Goal: Entertainment & Leisure: Consume media (video, audio)

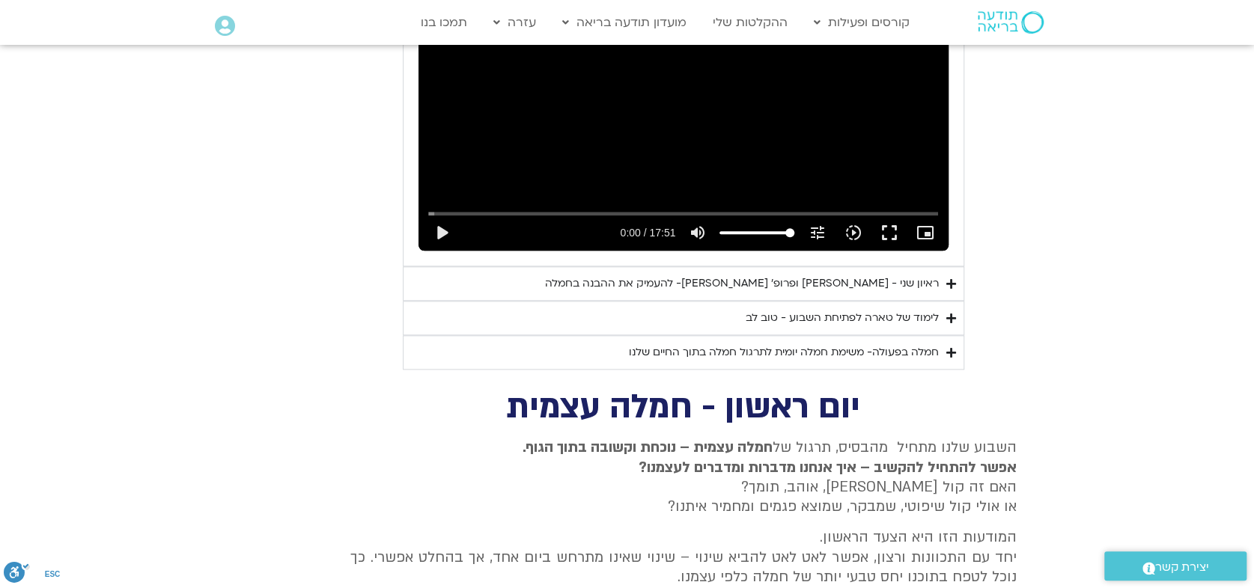
scroll to position [971, 0]
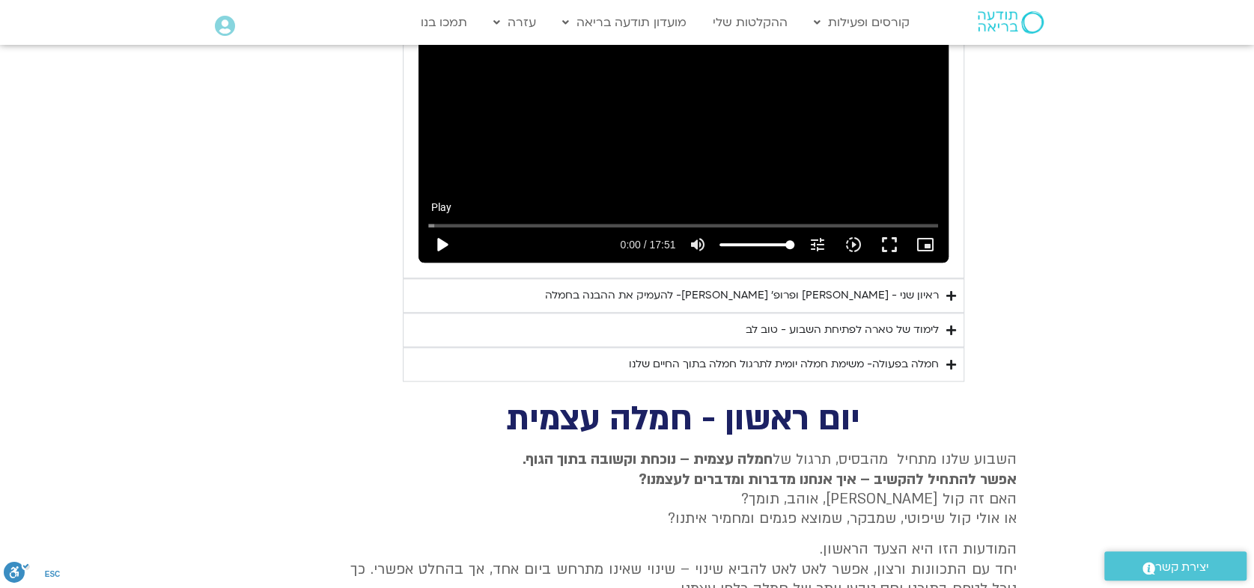
click at [439, 227] on button "play_arrow" at bounding box center [442, 245] width 36 height 36
click at [453, 221] on input "Seek" at bounding box center [683, 225] width 511 height 9
click at [448, 221] on input "Seek" at bounding box center [683, 225] width 511 height 9
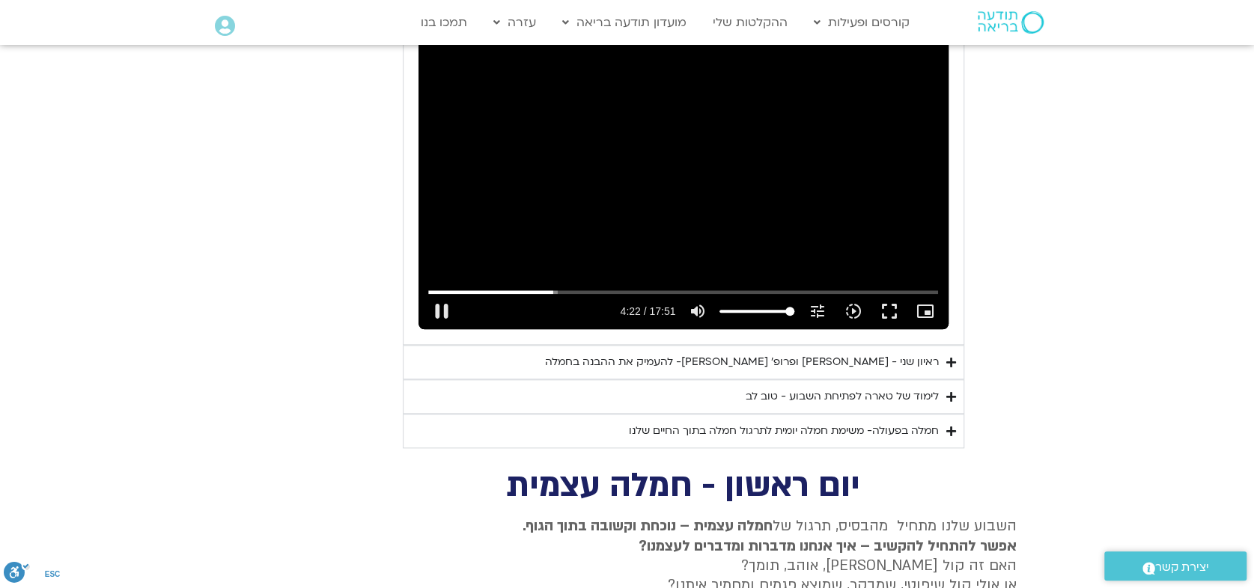
scroll to position [805, 0]
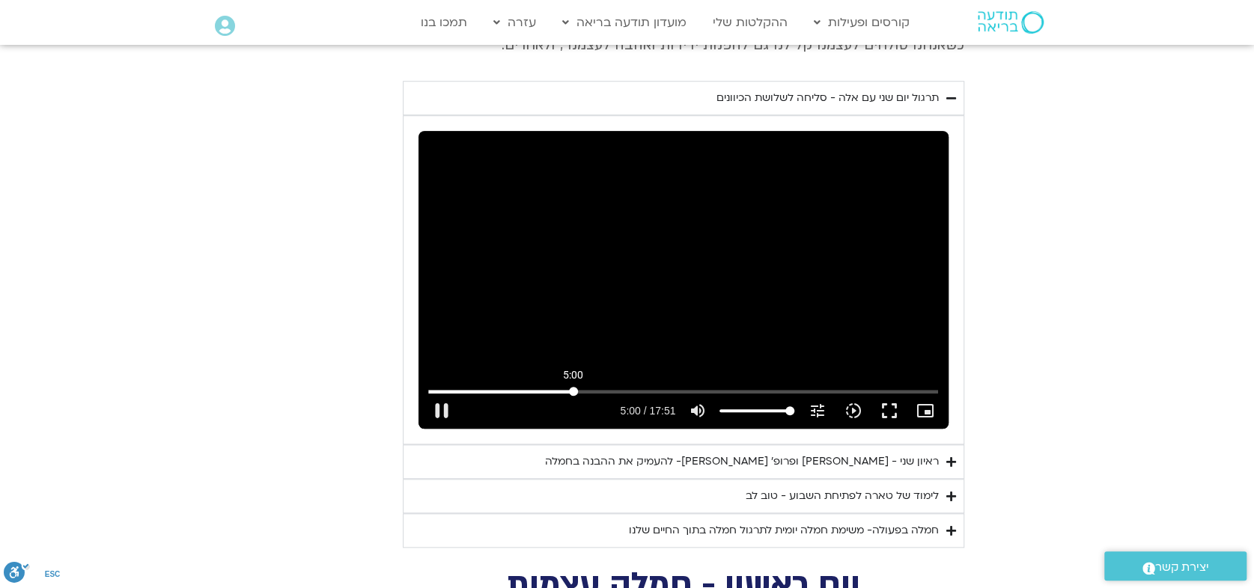
click at [573, 387] on input "Seek" at bounding box center [683, 391] width 511 height 9
click at [597, 387] on input "Seek" at bounding box center [683, 391] width 511 height 9
click at [651, 387] on input "Seek" at bounding box center [683, 391] width 511 height 9
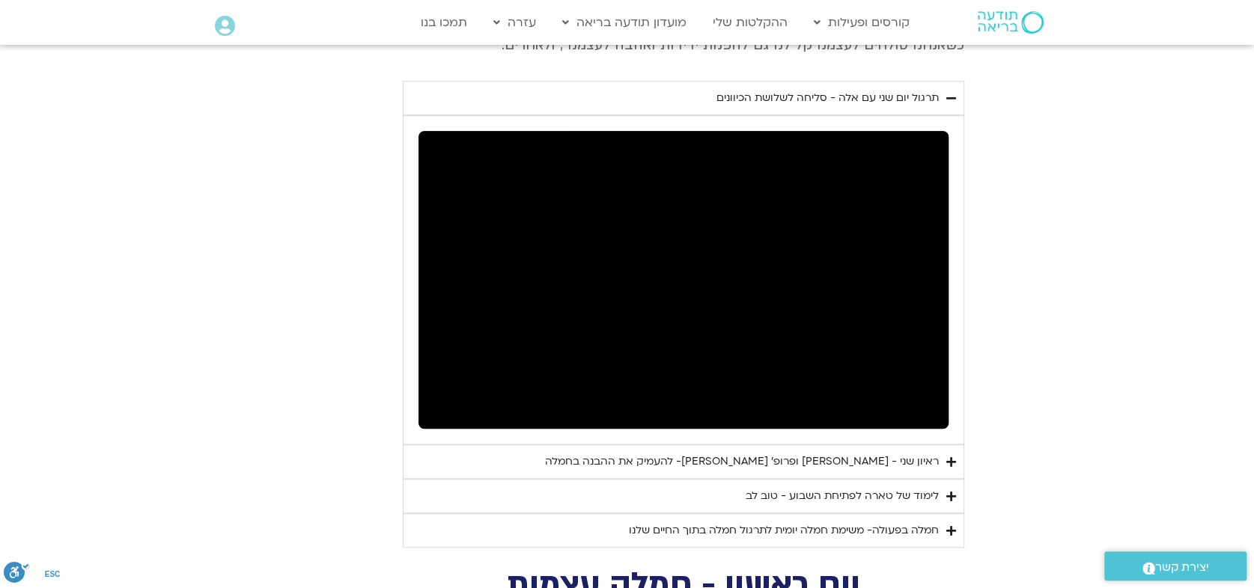
click at [827, 487] on div "לימוד של טארה לפתיחת השבוע - טוב לב" at bounding box center [842, 496] width 193 height 18
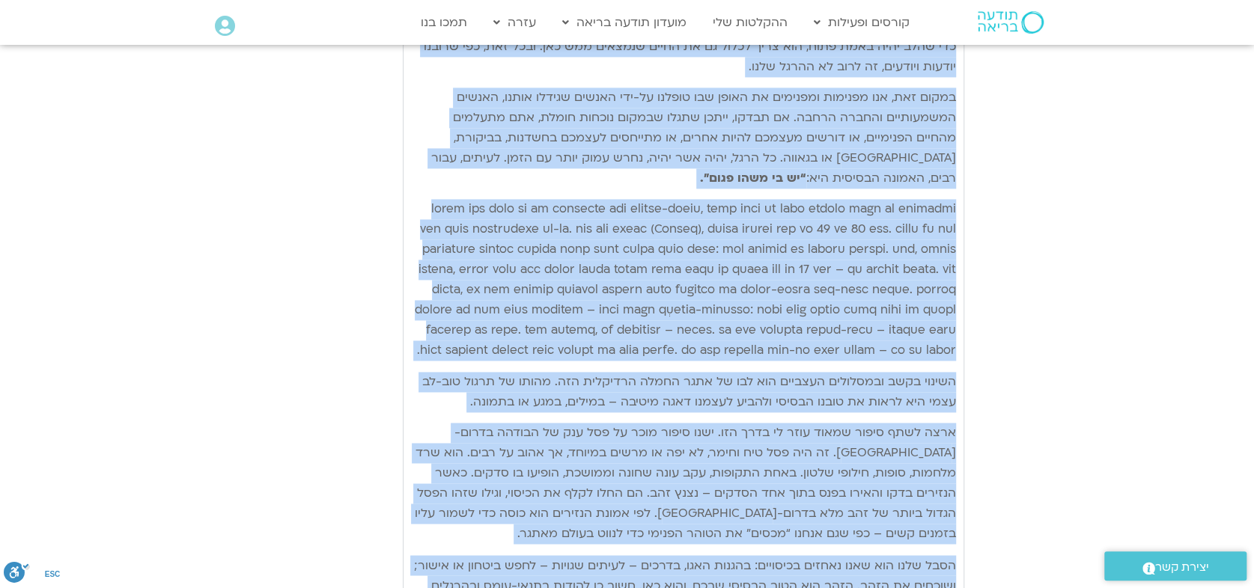
scroll to position [1534, 0]
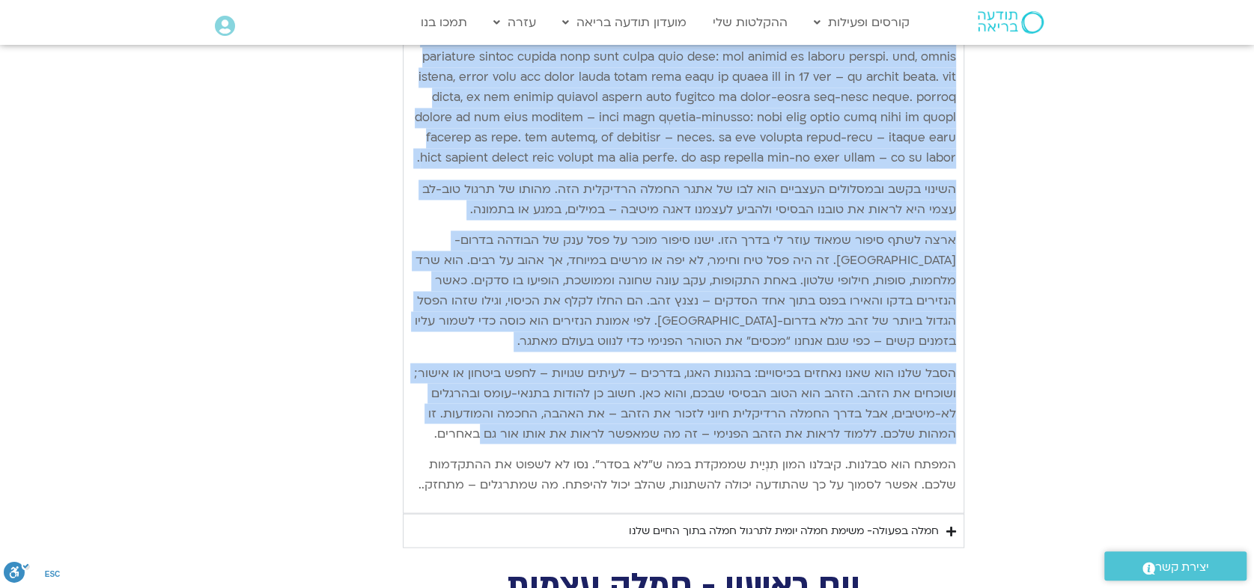
drag, startPoint x: 953, startPoint y: 257, endPoint x: 431, endPoint y: 516, distance: 582.6
copy div "lore ipsu do sita conse adipi elitse doeiu-te inci utlab – etdolorem aliqu enim…"
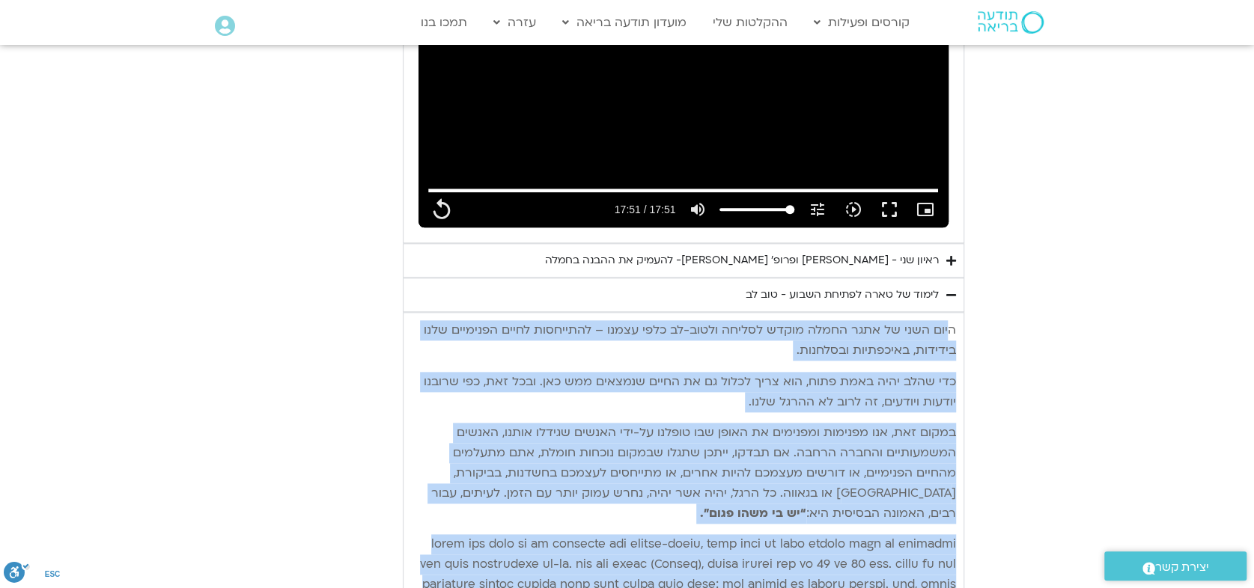
scroll to position [1035, 0]
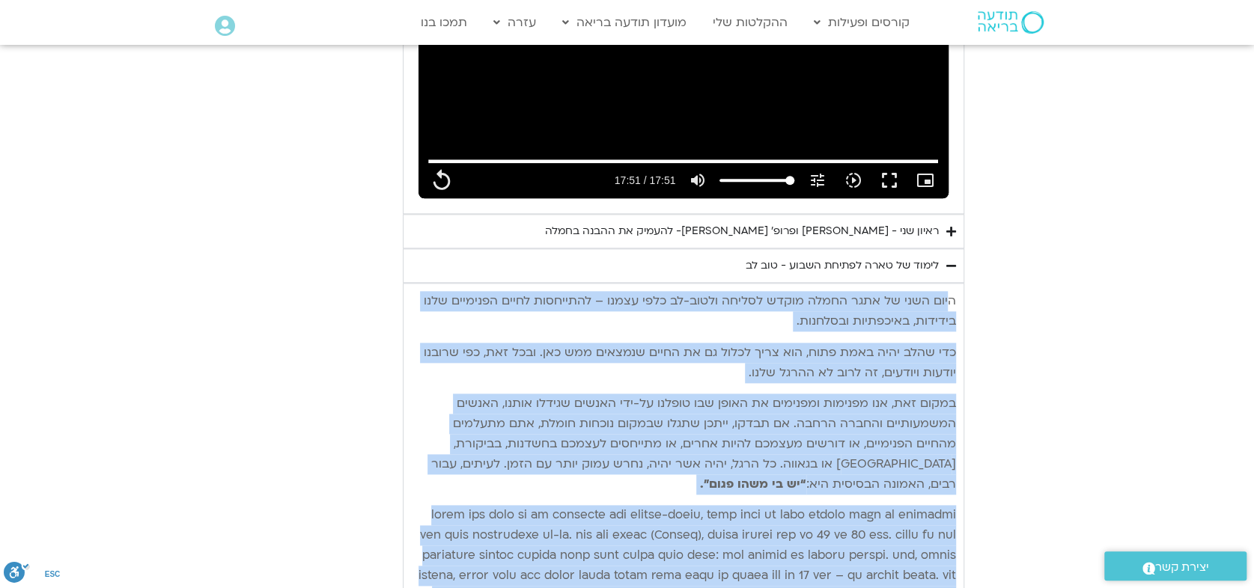
click at [376, 470] on div "יום שני - סליחה וטוב לב "סליחה אינה שכחה או התעלמות מהתנהגות פוגעת. במקום זאת, …" at bounding box center [627, 323] width 674 height 1448
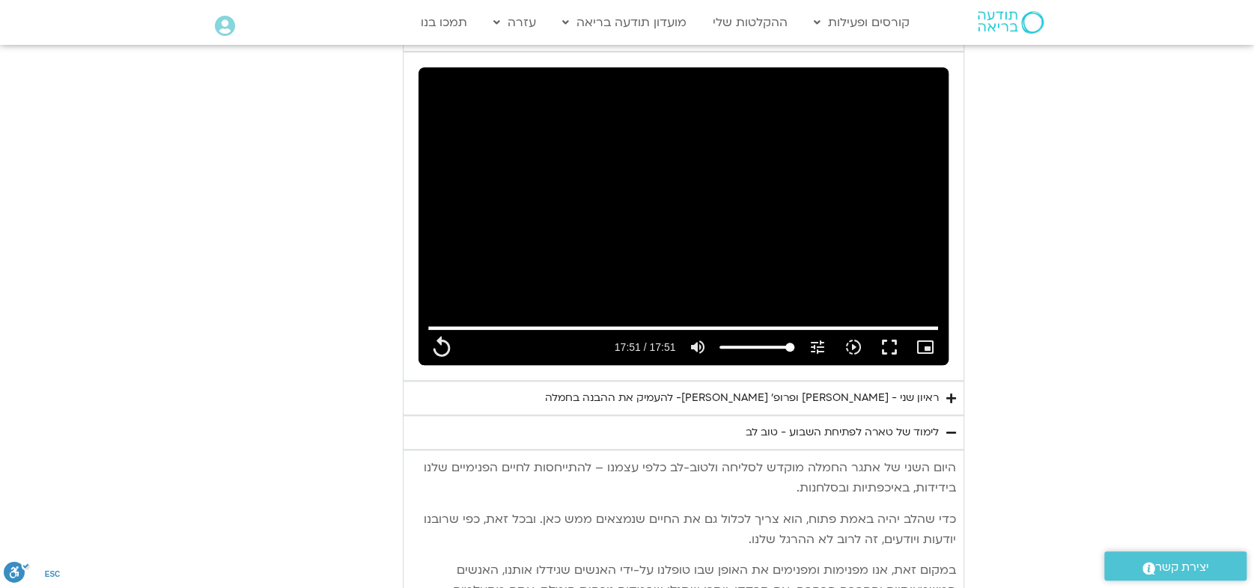
scroll to position [868, 0]
click at [776, 389] on div "ראיון שני - [PERSON_NAME] ופרופ׳ [PERSON_NAME]- להעמיק את ההבנה בחמלה" at bounding box center [742, 398] width 394 height 18
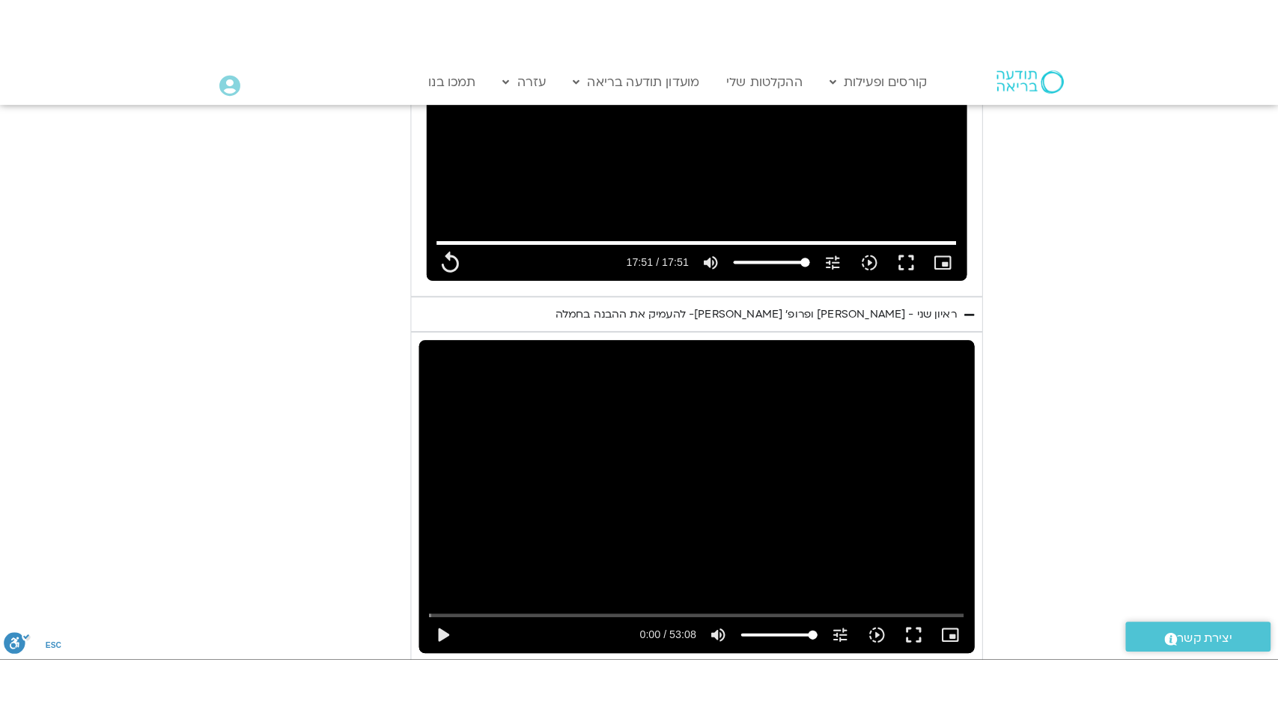
scroll to position [1035, 0]
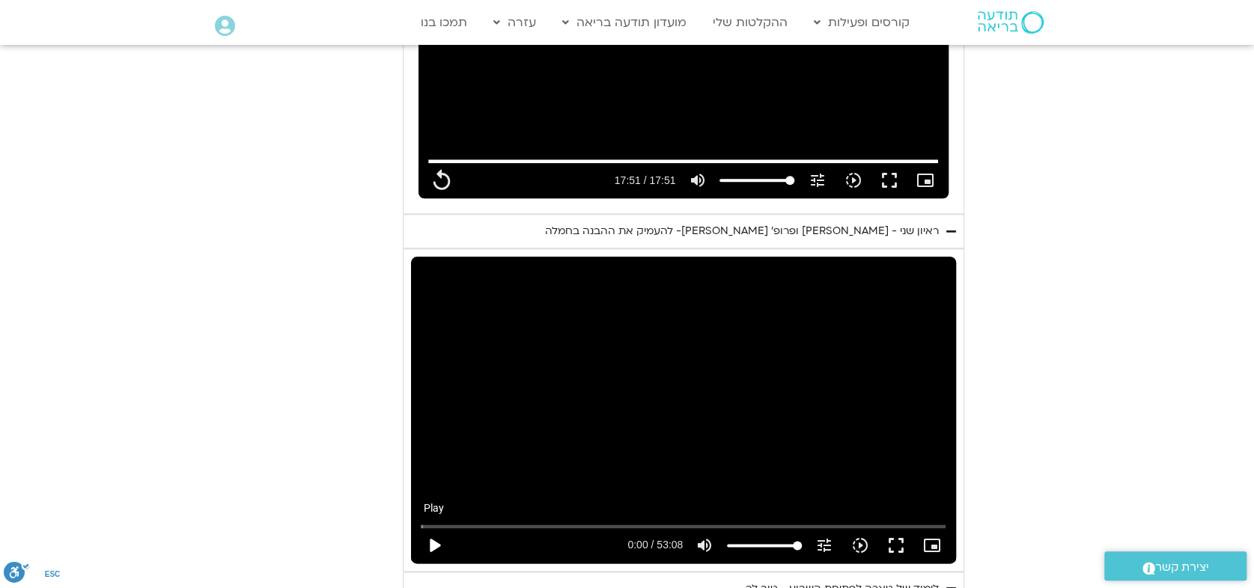
click at [433, 528] on button "play_arrow" at bounding box center [434, 546] width 36 height 36
type input "1071.88"
type input "0.01678"
type input "1071.88"
type input "0.148016"
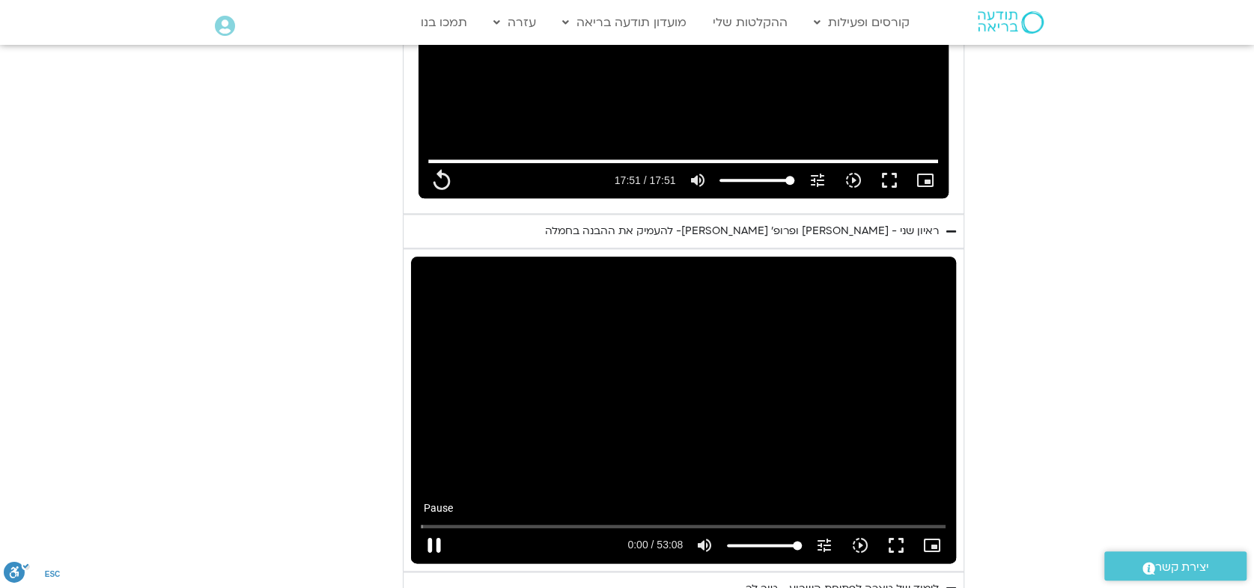
type input "1071.88"
type input "0.30897"
type input "1071.88"
type input "0.459551"
type input "1071.88"
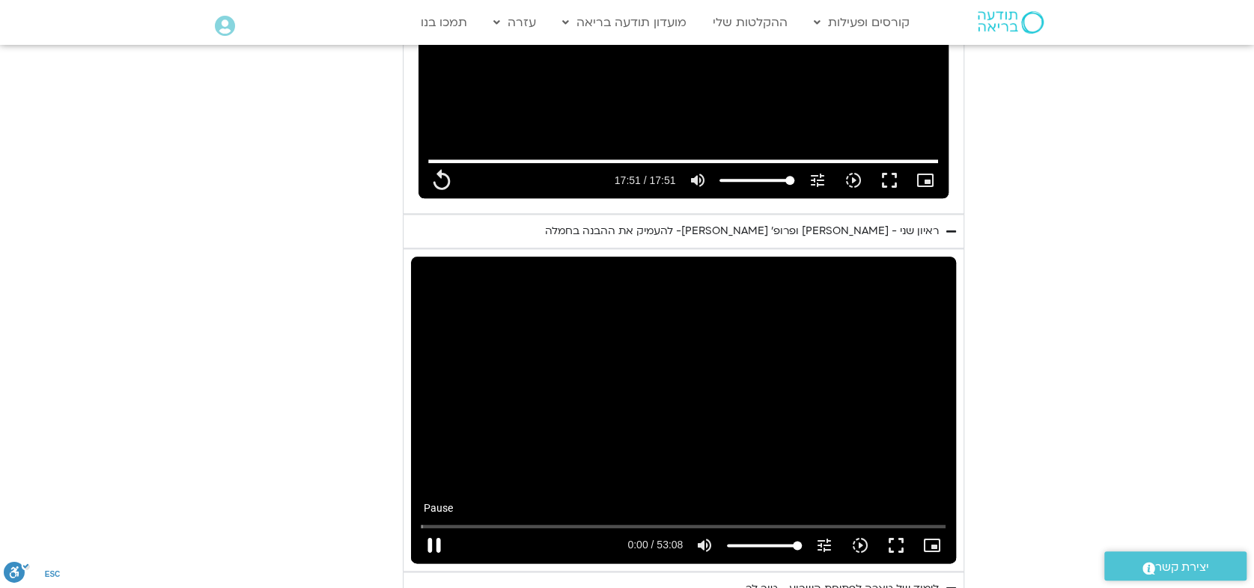
type input "0.595837"
type input "1071.88"
type input "0.729346"
type input "1071.88"
type input "0.965813"
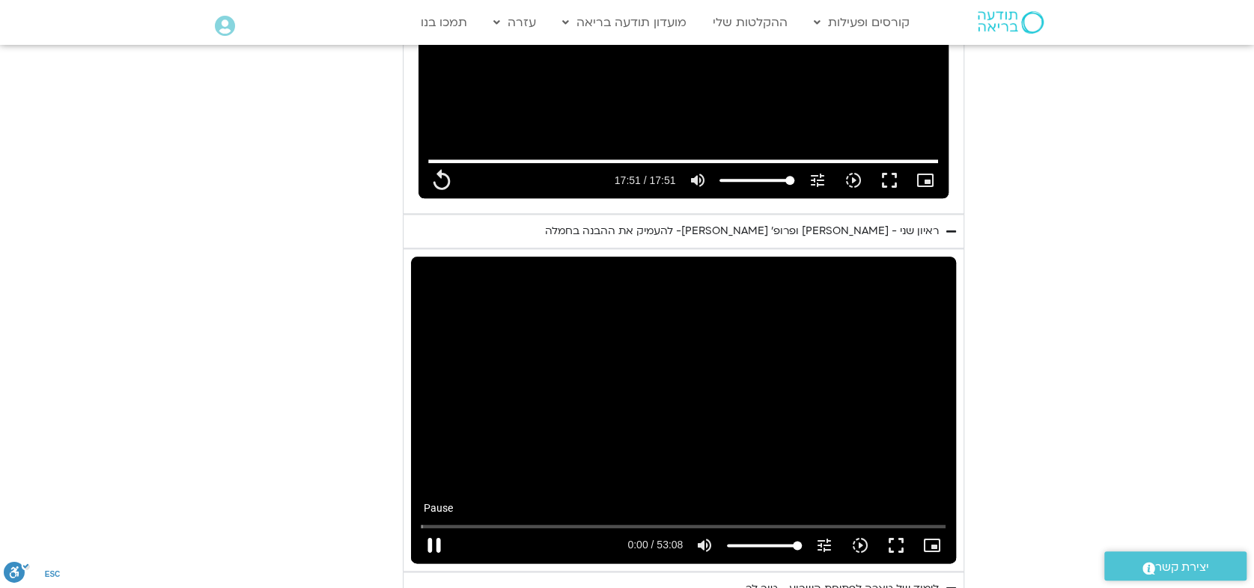
type input "1071.88"
type input "1.001519"
type input "1071.88"
type input "1.240866"
type input "1071.88"
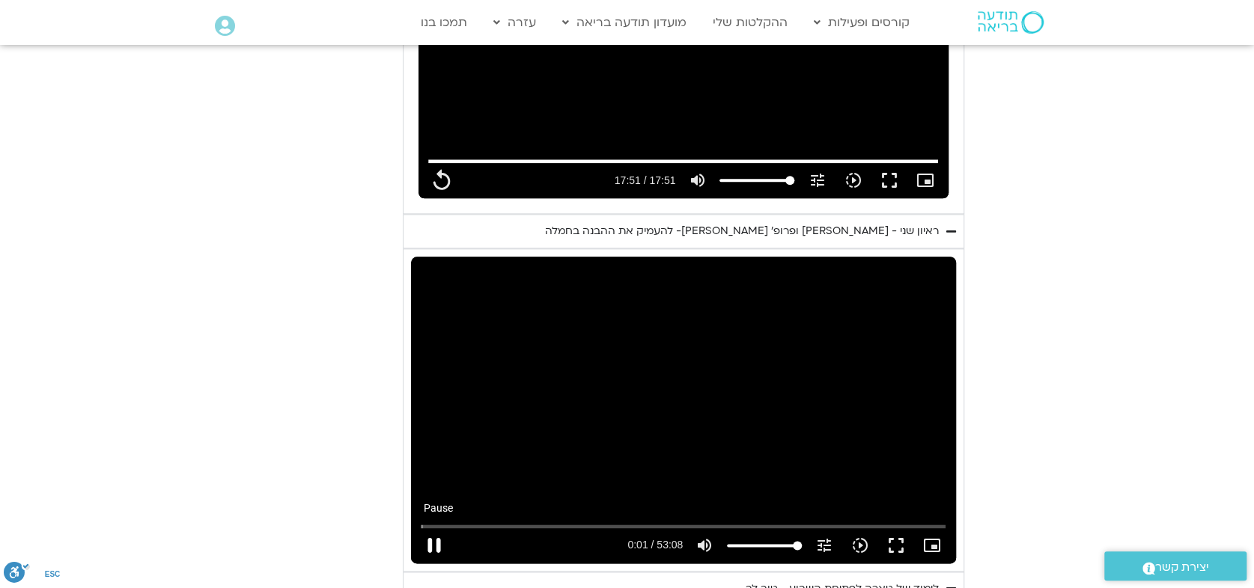
type input "1.264597"
type input "1071.88"
type input "1.404077"
type input "1071.88"
type input "1.53806"
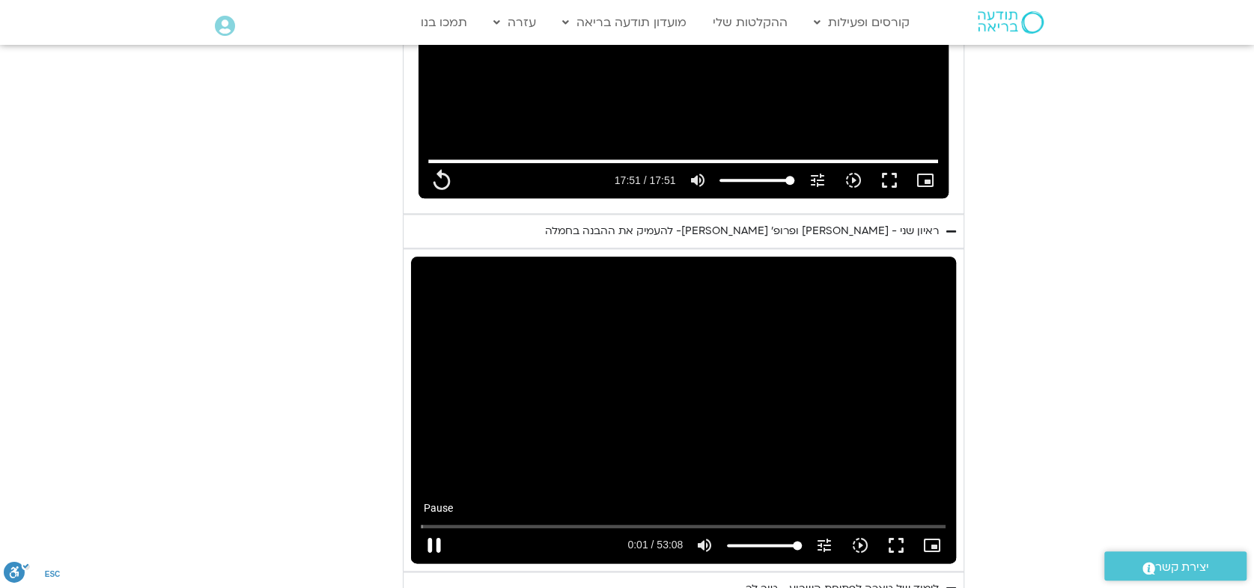
type input "1071.88"
type input "1.766416"
type input "1071.88"
type input "1.912525"
type input "1071.88"
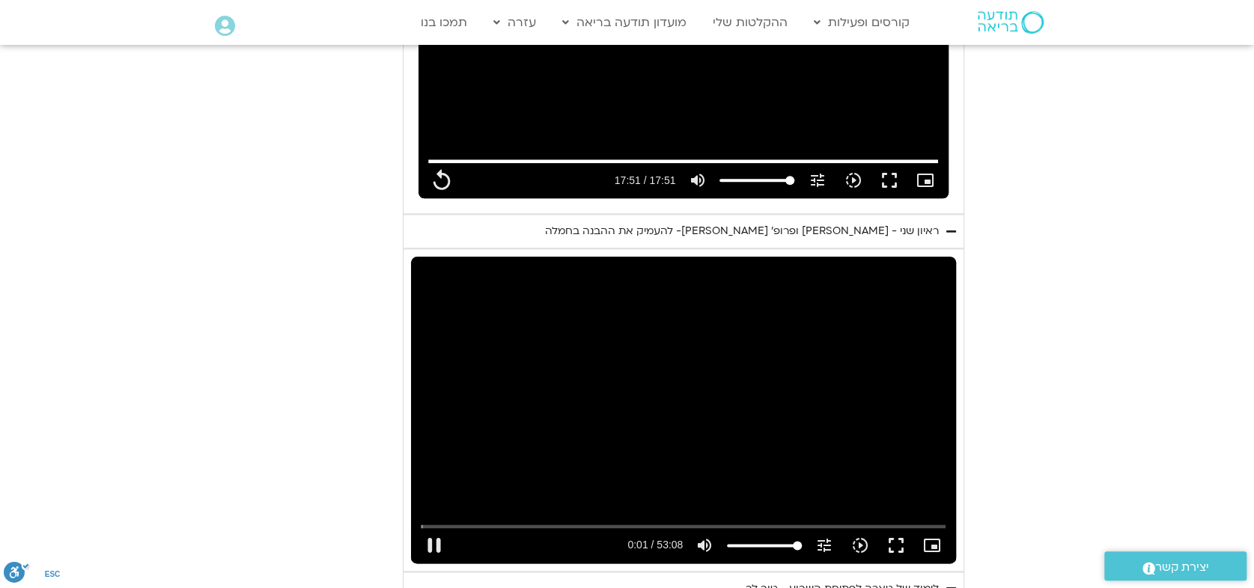
type input "2.062091"
type input "1071.88"
type input "2.193852"
type input "1071.88"
type input "2.32913"
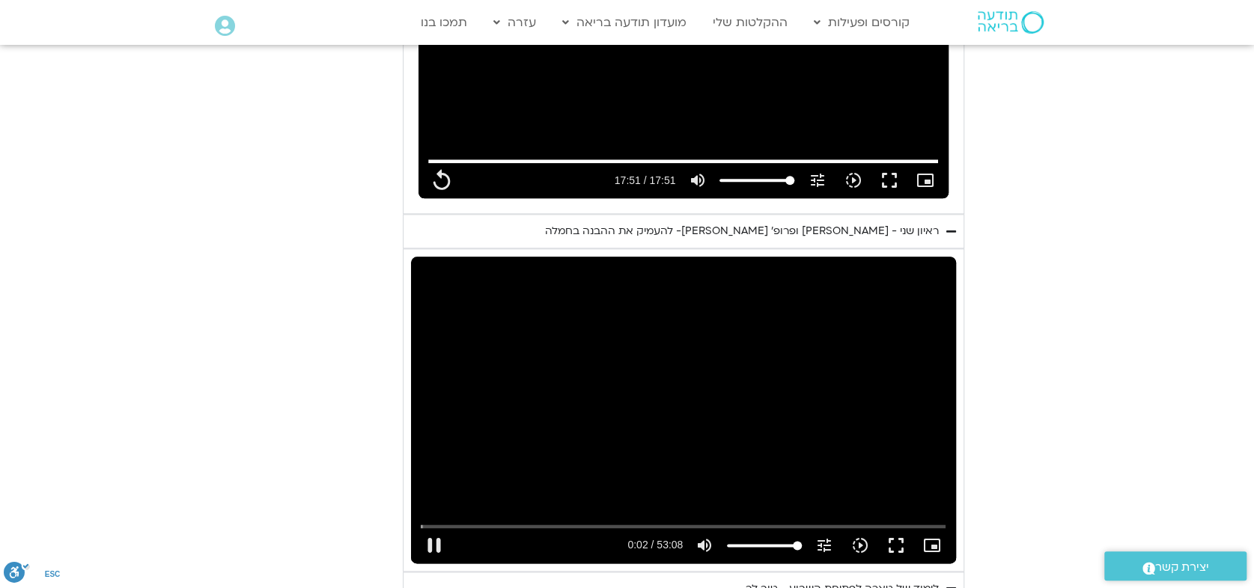
type input "1071.88"
type input "2.48444"
type input "1071.88"
type input "2.647853"
type input "1071.88"
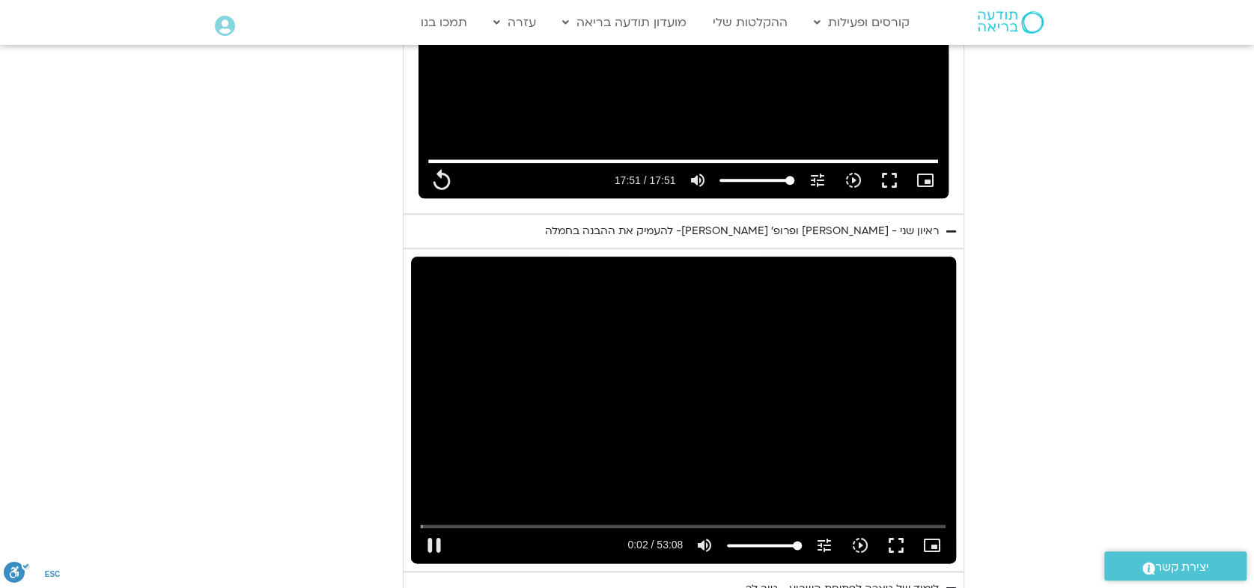
type input "2.814426"
type input "1071.88"
type input "2.966463"
type input "1071.88"
type input "3.096592"
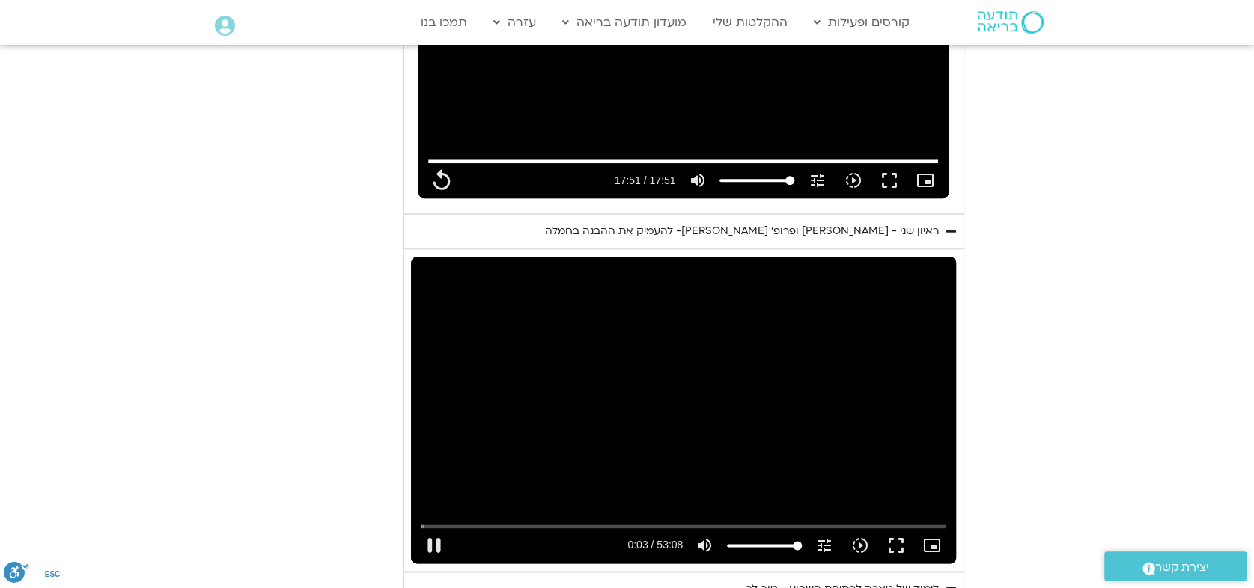
type input "1071.88"
type input "3.211668"
type input "1071.88"
type input "3.363739"
type input "1071.88"
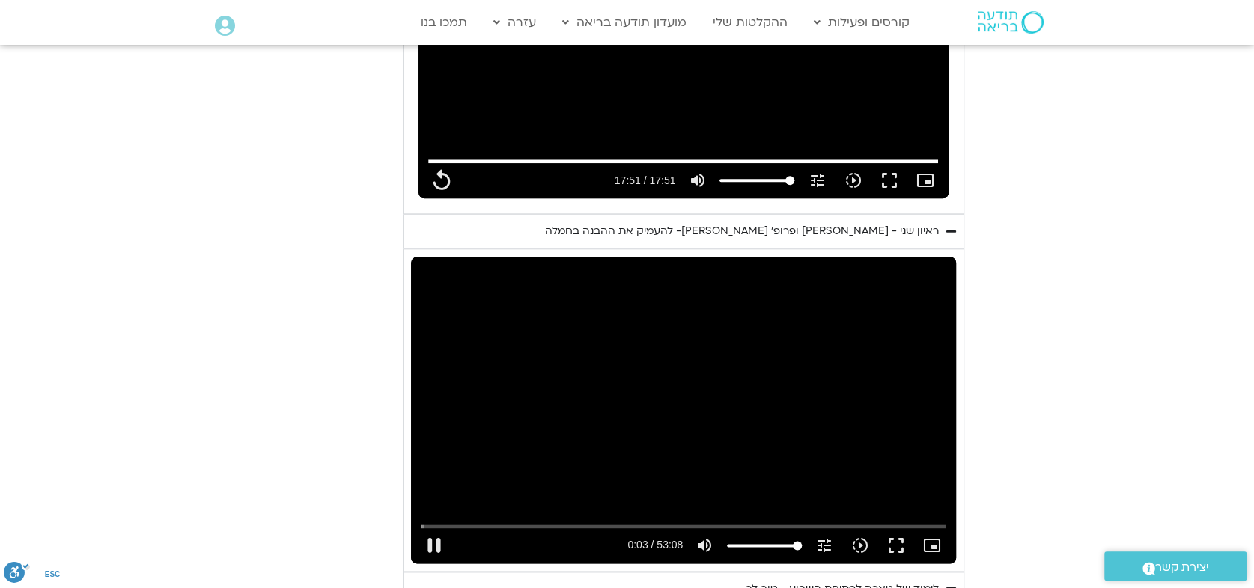
type input "4"
type input "1071.88"
type input "4.07106"
type input "1071.88"
type input "4.204629"
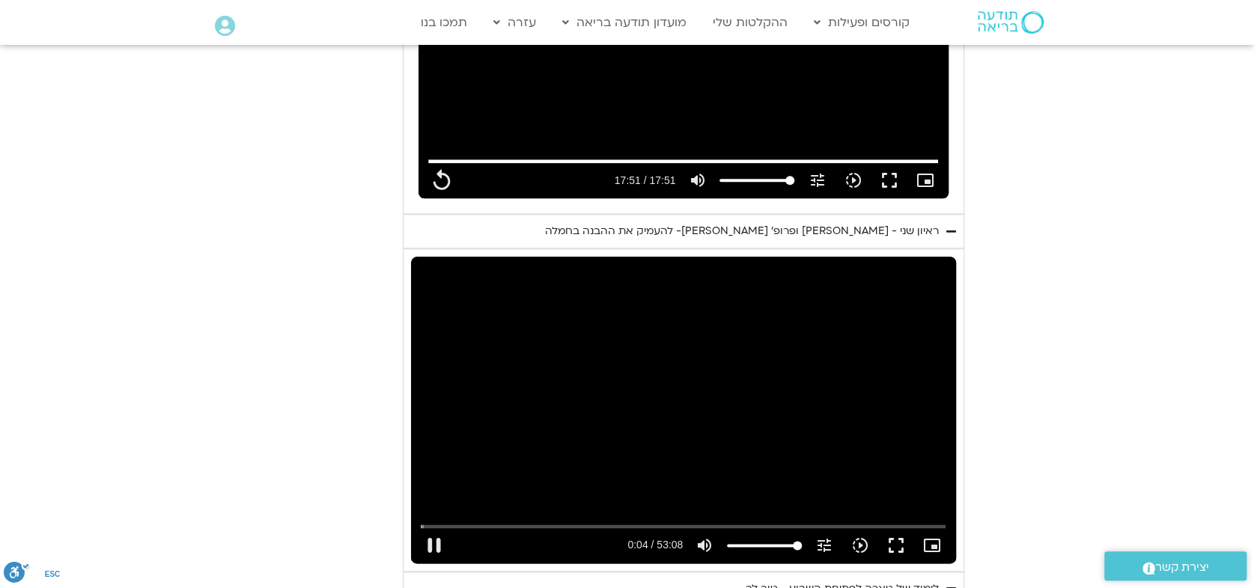
type input "1071.88"
type input "4.304792"
type input "1071.88"
type input "4.389943"
type input "1071.88"
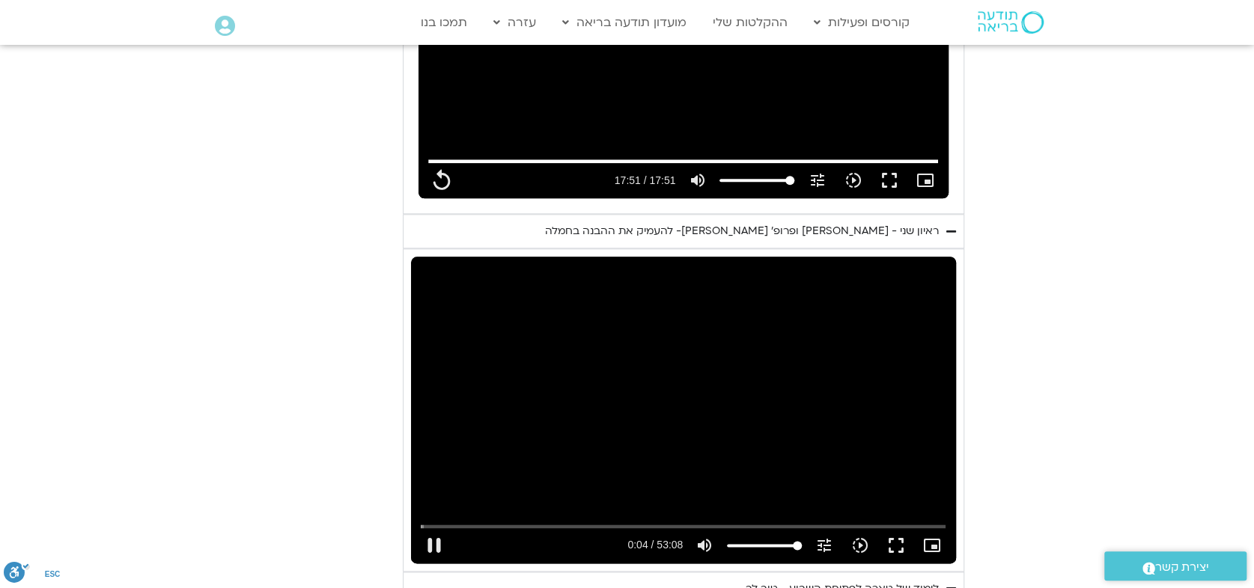
type input "4.537862"
type input "1071.88"
type input "4.721608"
type input "1071.88"
type input "4.783388"
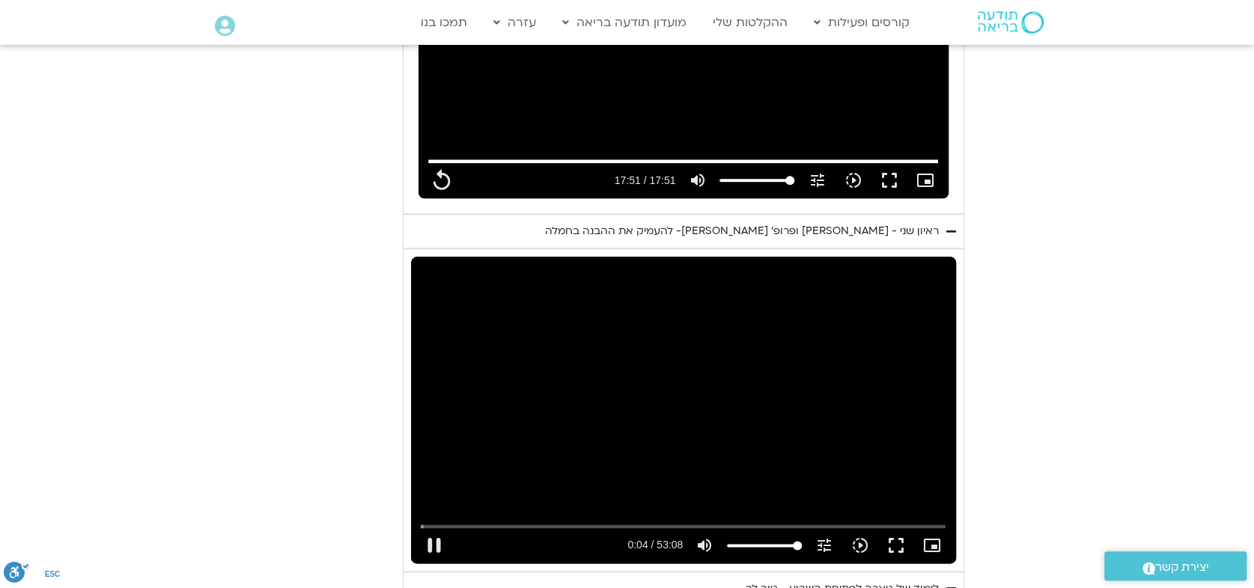
type input "1071.88"
type input "4.914357"
type input "1071.88"
type input "5.154074"
type input "1071.88"
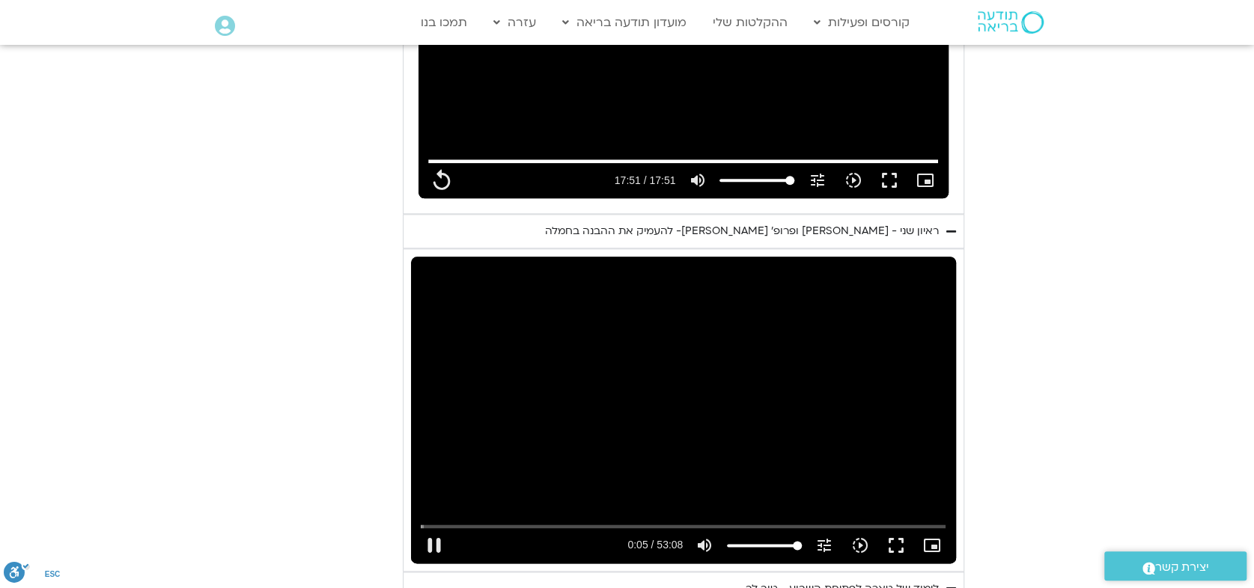
type input "5.182165"
type input "1071.88"
type input "5.314516"
type input "1071.88"
type input "5.554103"
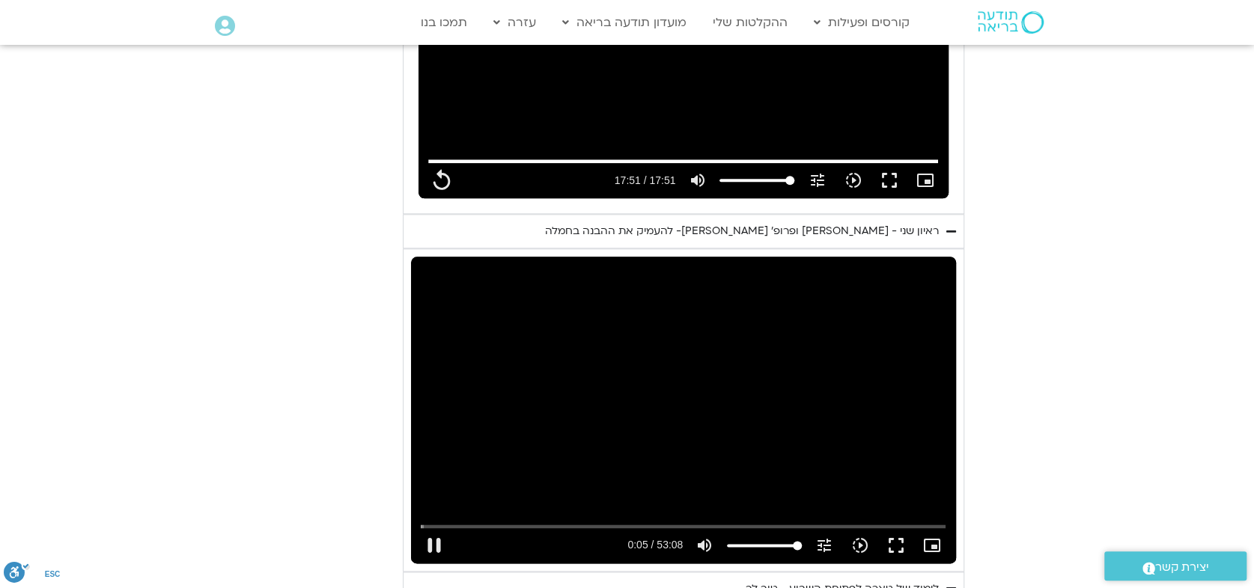
type input "1071.88"
type input "5.68762"
type input "1071.88"
type input "5.804072"
type input "1071.88"
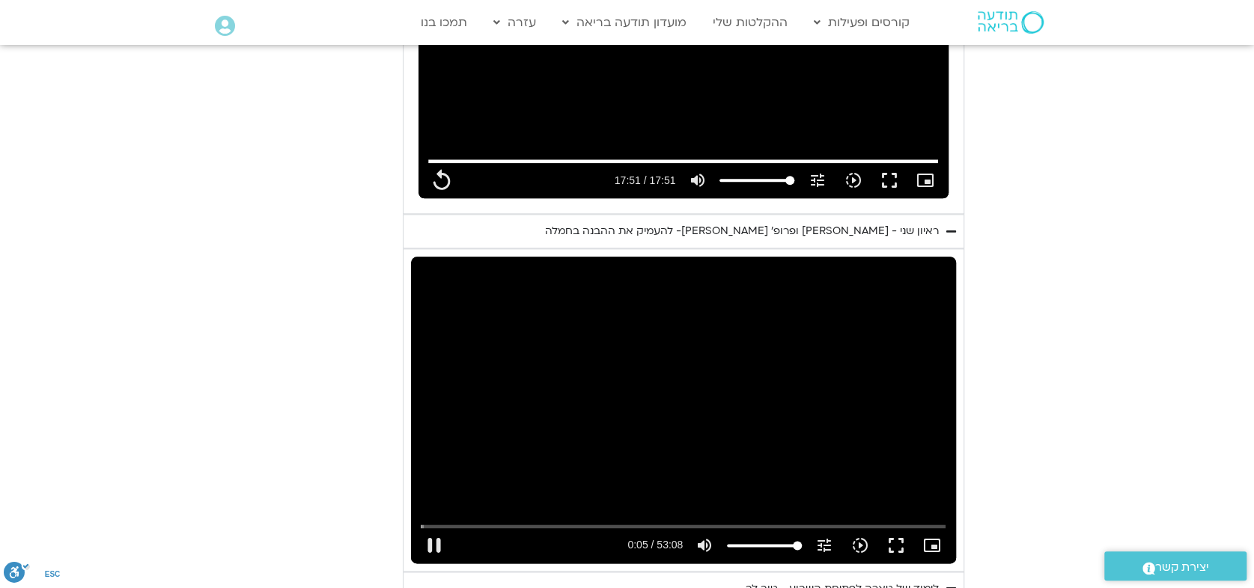
type input "5.947628"
type input "1071.88"
type input "6.087066"
type input "1071.88"
type input "6.221047"
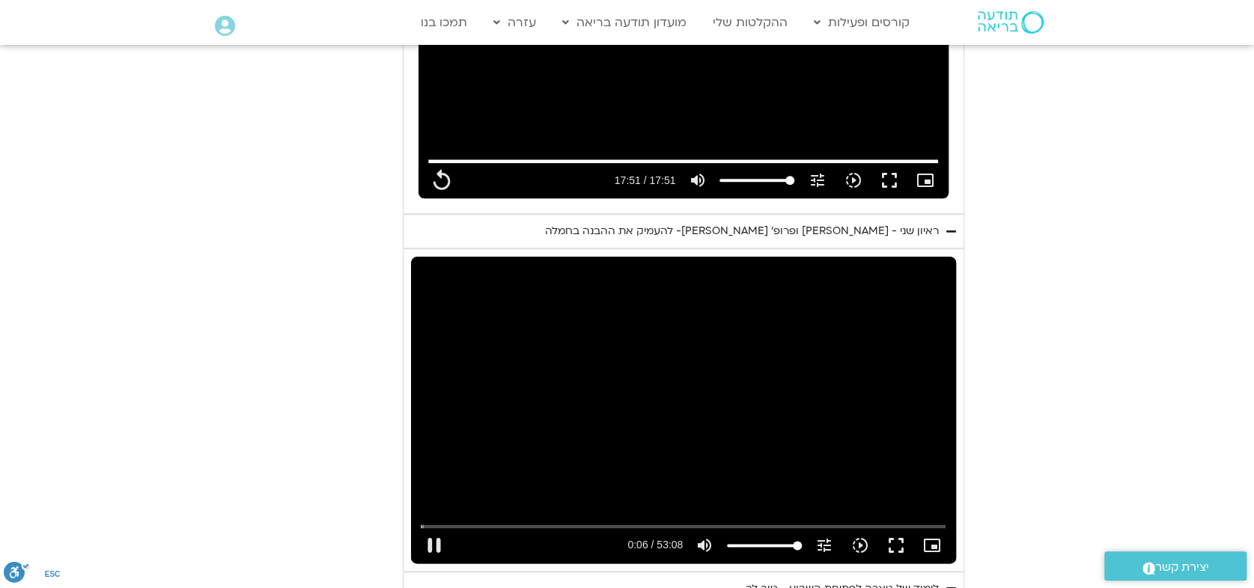
type input "1071.88"
type input "6.338436"
type input "1071.88"
type input "6.471297"
type input "1071.88"
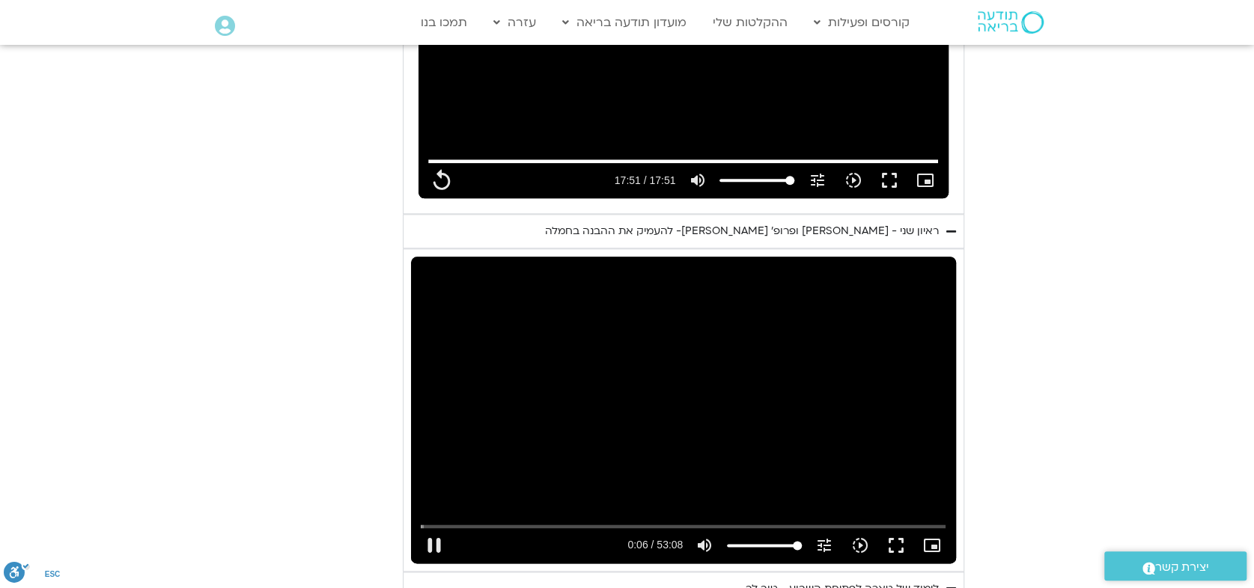
type input "6.613778"
type input "1071.88"
type input "6.758605"
type input "1071.88"
type input "6.89749"
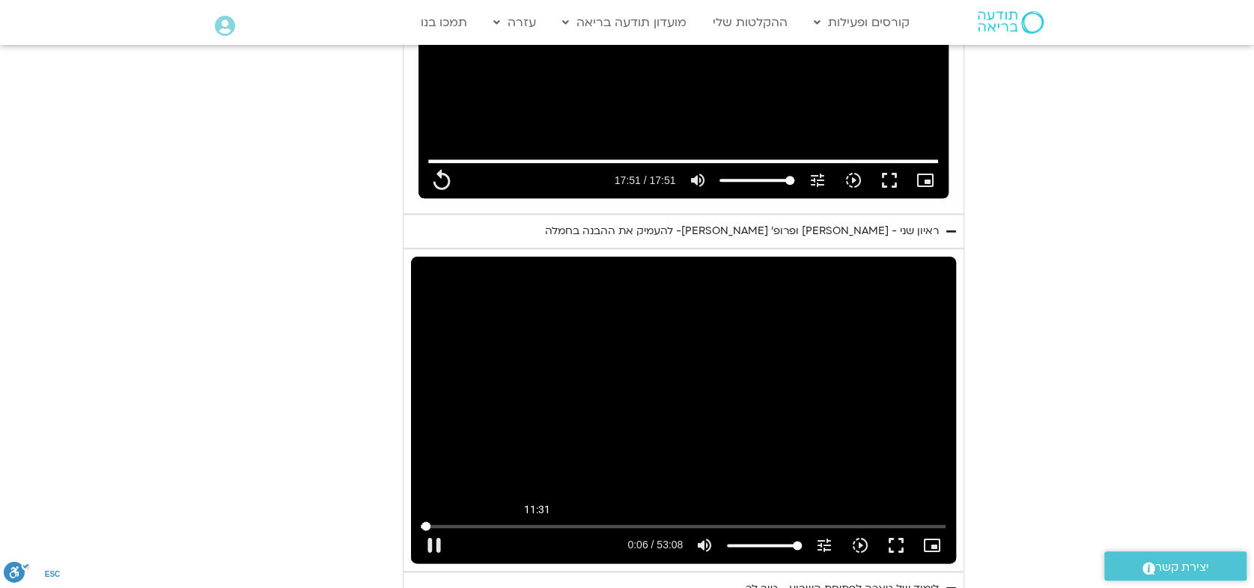
type input "1071.88"
type input "7.139761"
type input "1071.88"
type input "7.271771"
type input "1071.88"
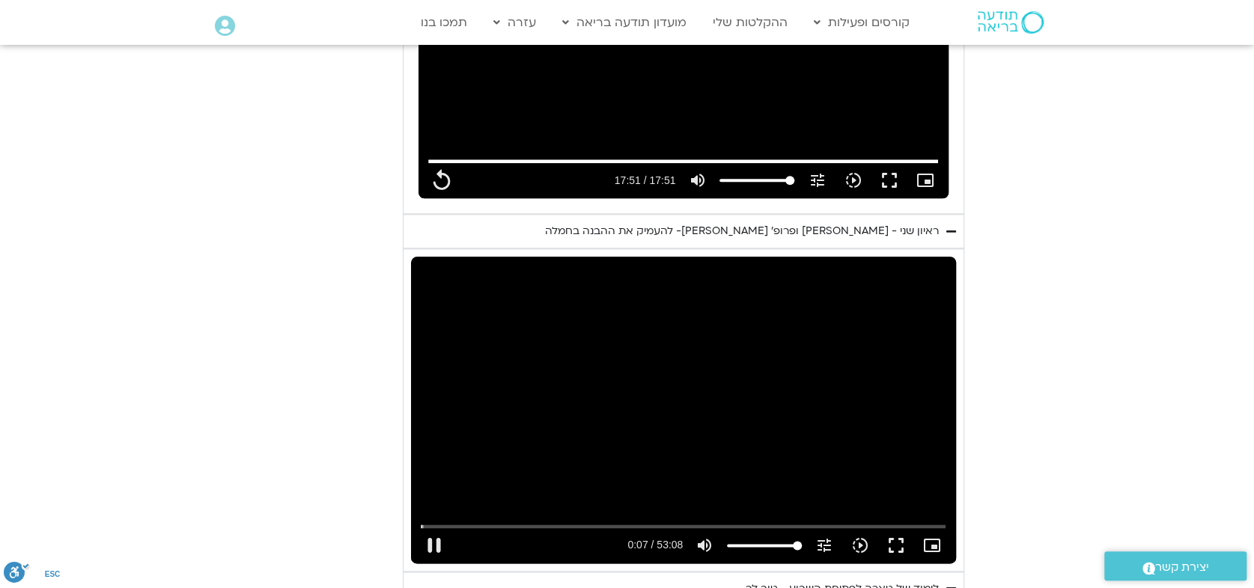
type input "7.387885"
type input "1071.88"
type input "7.553697"
type input "1071.88"
type input "7.687699"
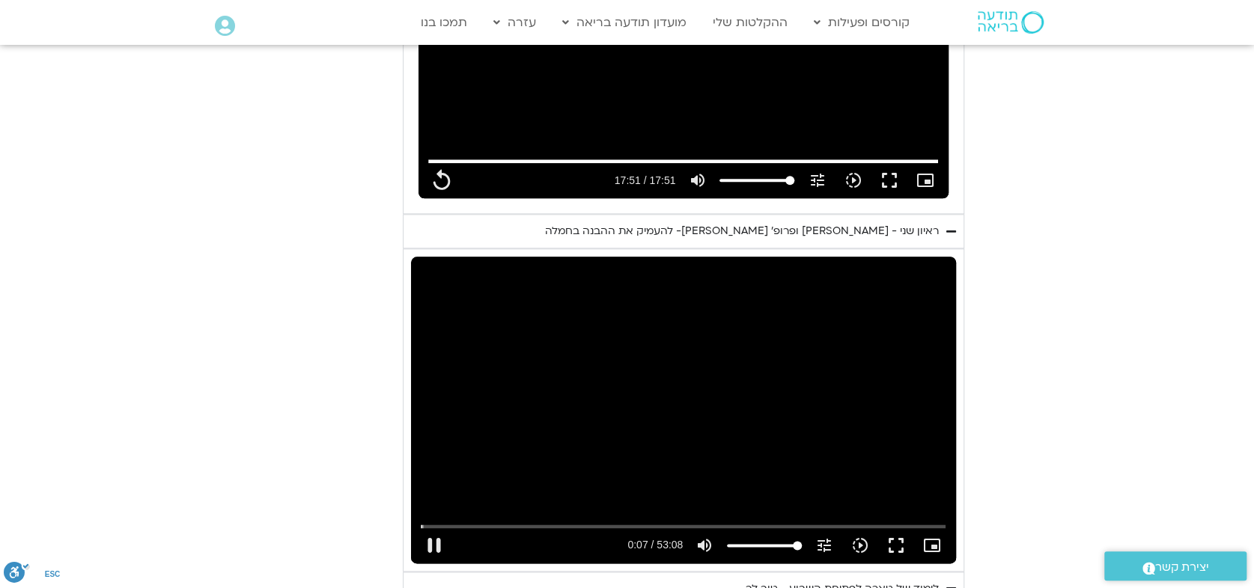
type input "1071.88"
type input "7.804287"
type input "1071.88"
type input "7.832552"
type input "1071.88"
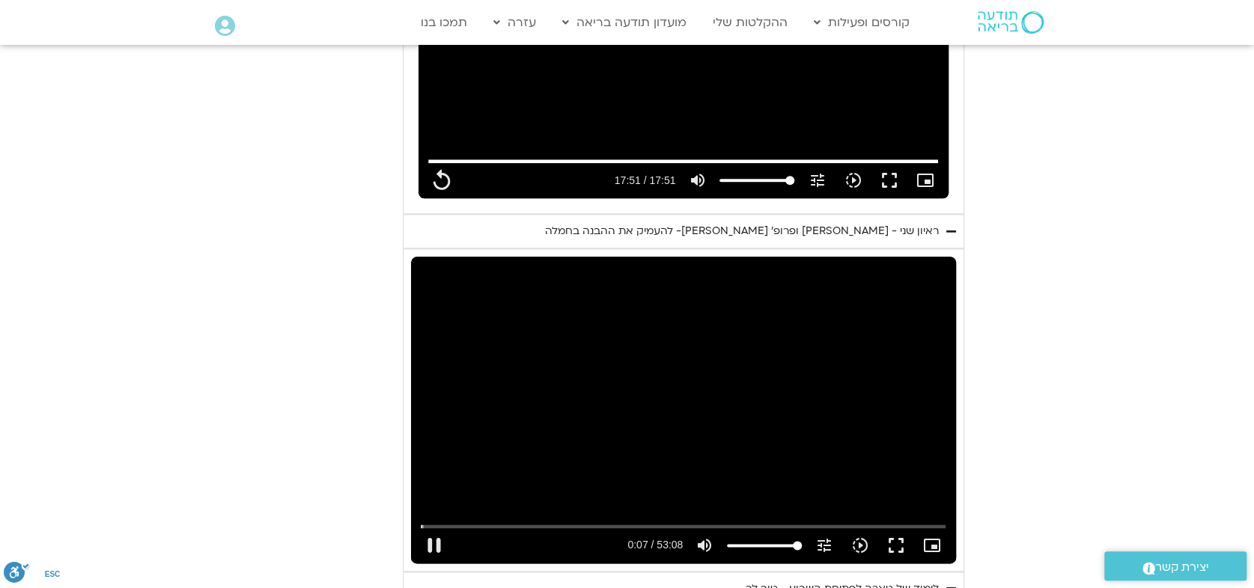
type input "8.054333"
type input "1071.88"
type input "8.097392"
type input "1071.88"
type input "8.231361"
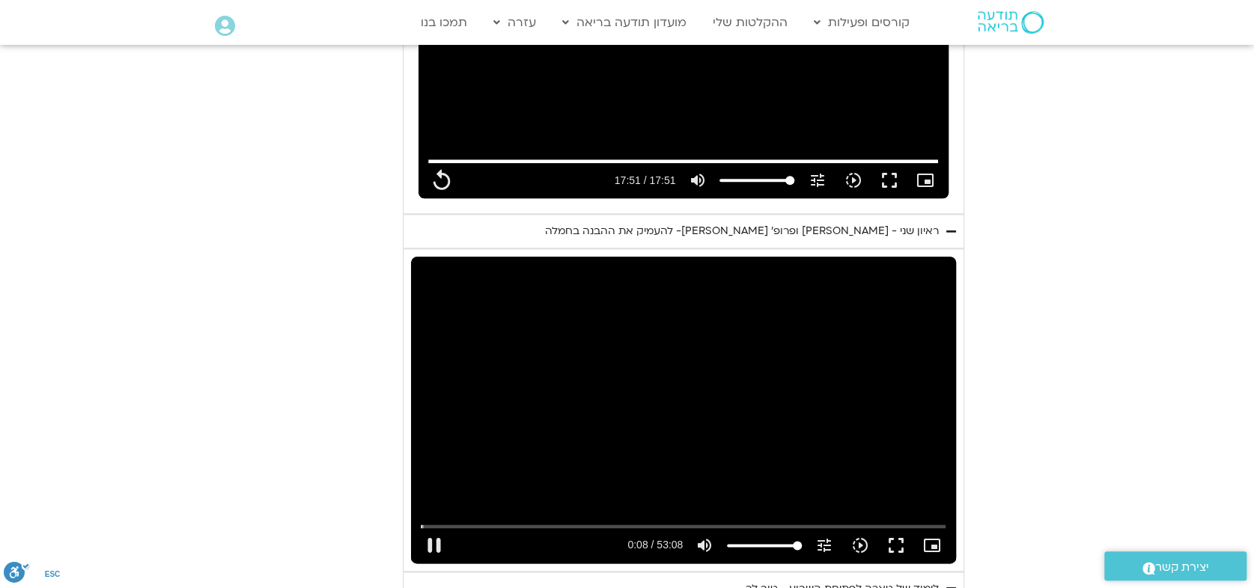
type input "1071.88"
type input "8.457948"
type input "1071.88"
type input "8.60367"
type input "1071.88"
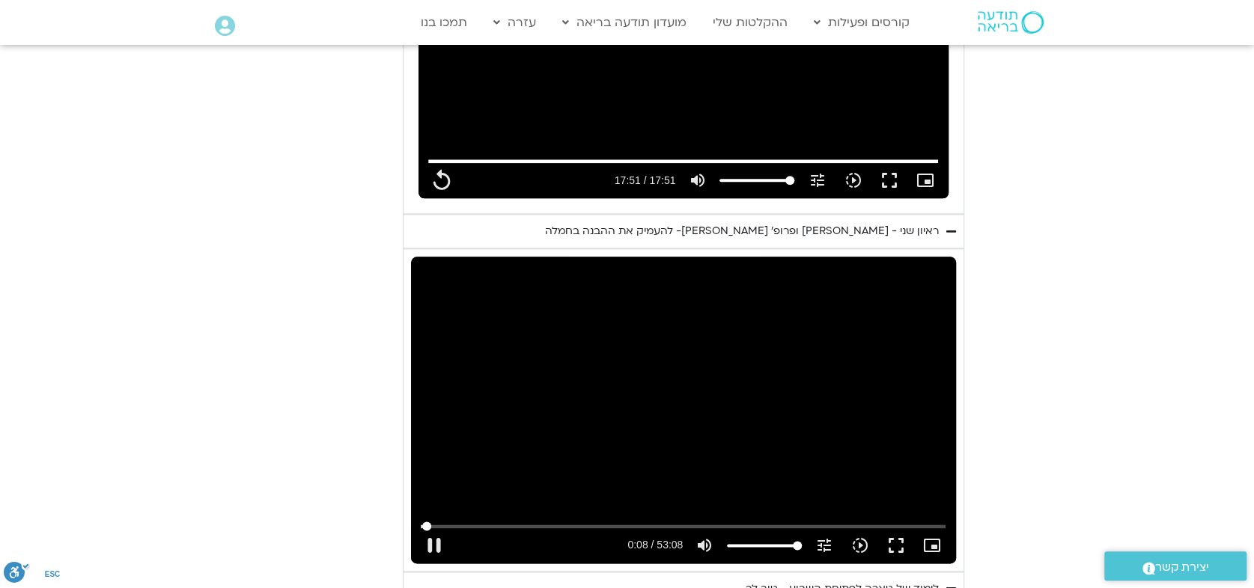
type input "8.73949"
type input "1071.88"
type input "8.876341"
type input "1071.88"
type input "9.010906"
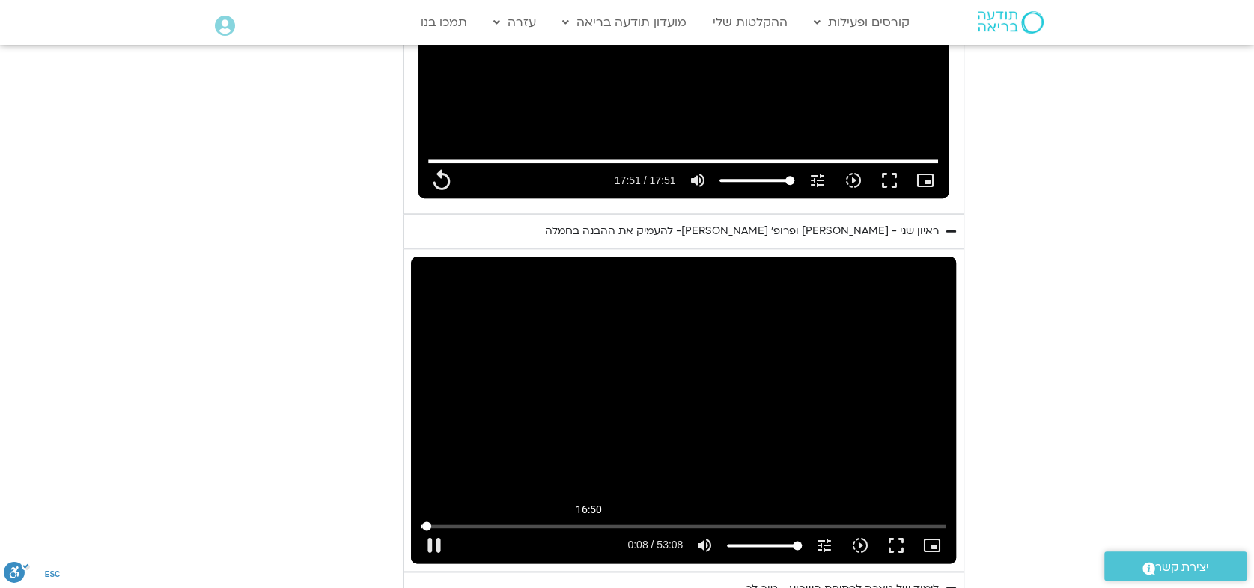
type input "1071.88"
type input "9.161578"
type input "1071.88"
type input "9.309868"
type input "1071.88"
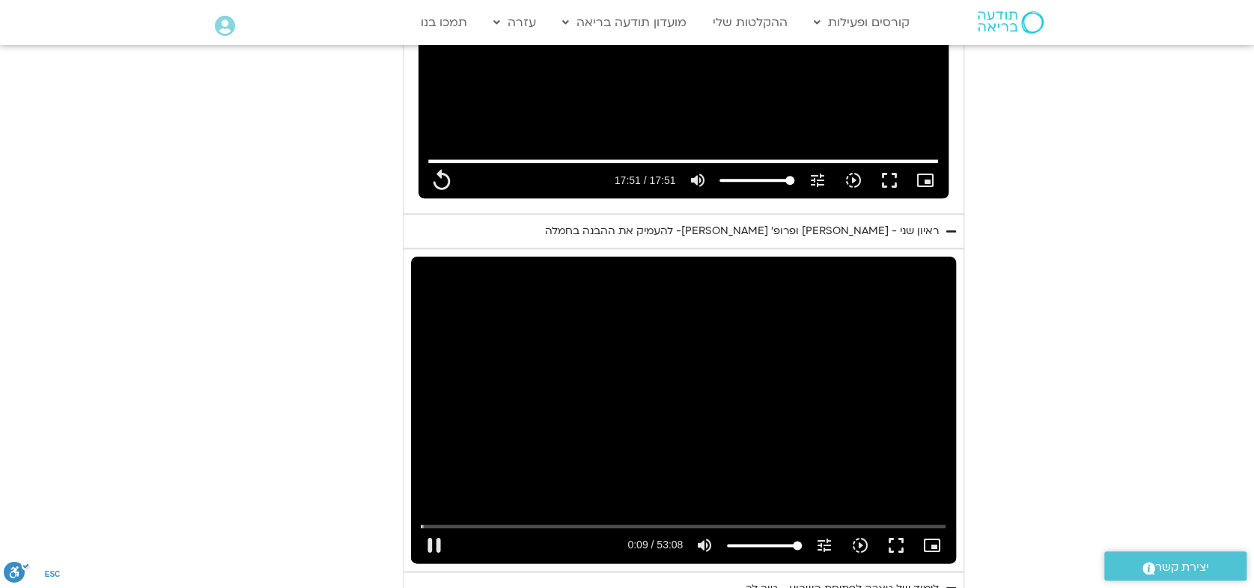
type input "9.442414"
type input "1071.88"
type input "9.553934"
type input "1071.88"
type input "9.706139"
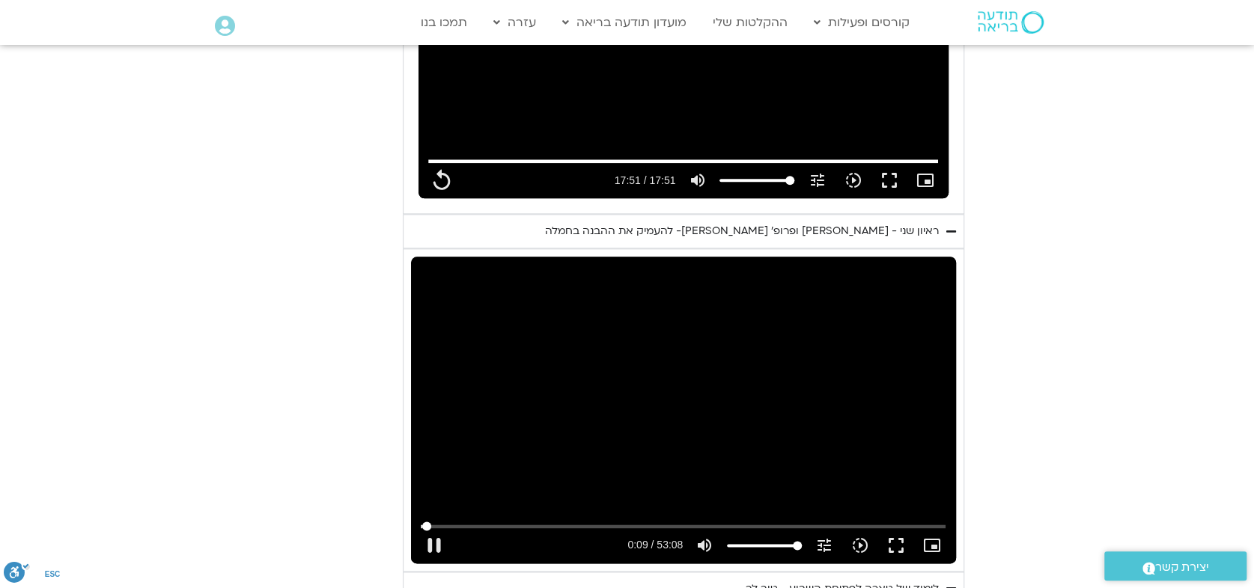
type input "1071.88"
type input "9.841711"
type input "1071.88"
type input "9.909582"
type input "1071.88"
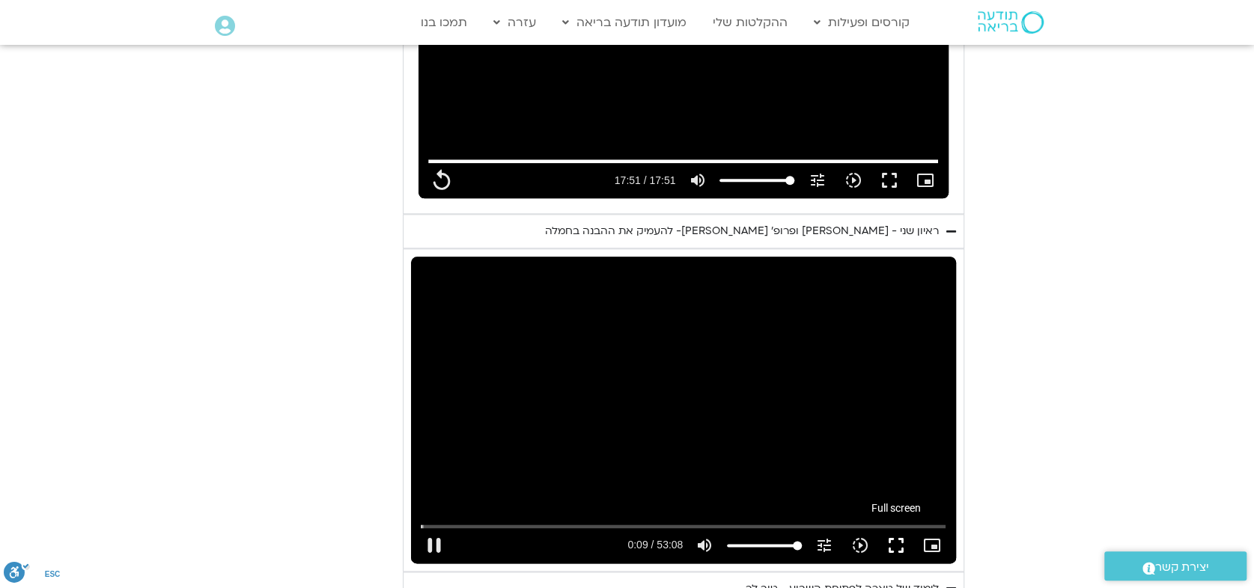
type input "10.103584"
type input "1071.88"
type input "10.220322"
type input "1071.88"
type input "10.29563"
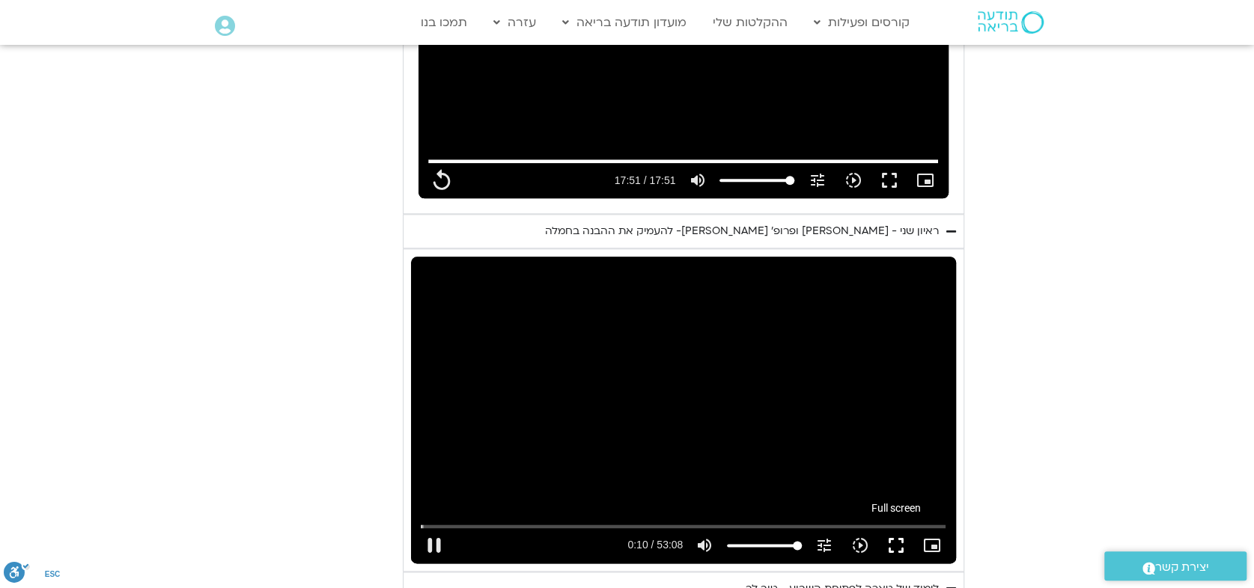
type input "1071.88"
type input "10.454286"
type input "1071.88"
type input "10.596363"
type input "1071.88"
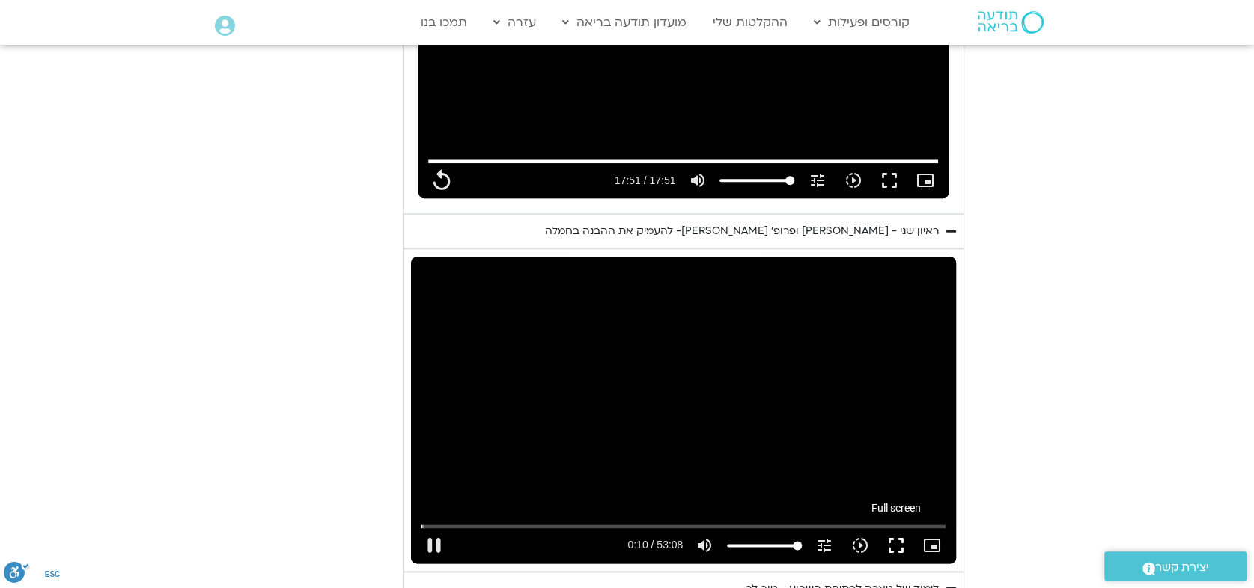
type input "10.723582"
type input "1071.88"
type input "10.84471"
type input "1071.88"
type input "10.98322"
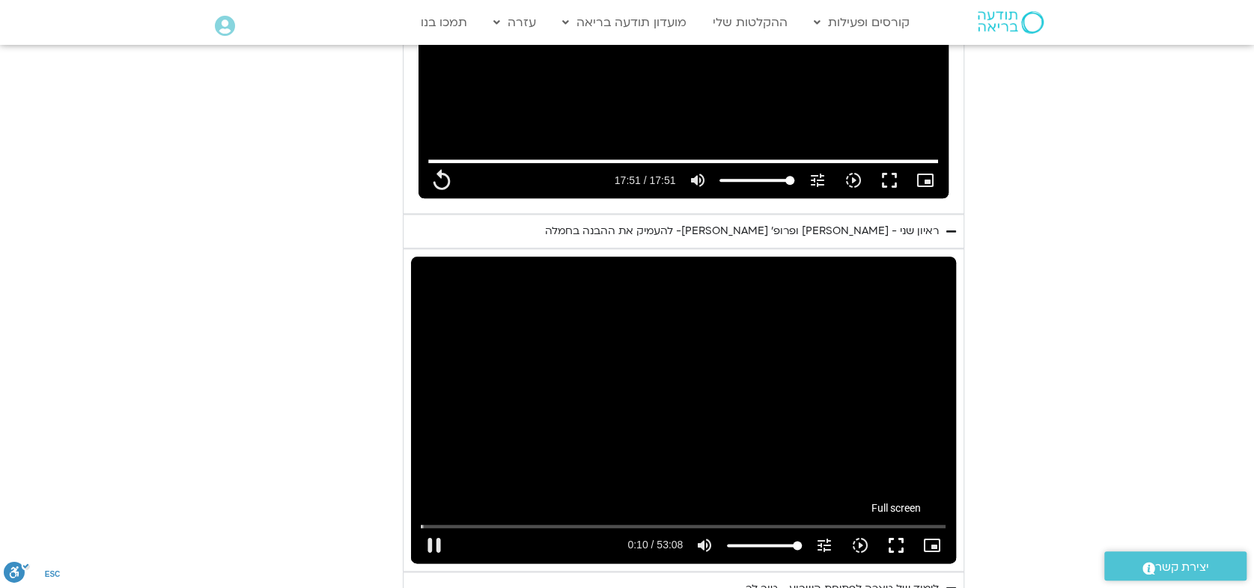
type input "1071.88"
type input "11.117664"
click at [897, 528] on button "fullscreen" at bounding box center [896, 546] width 36 height 36
type input "1071.88"
type input "11.335403"
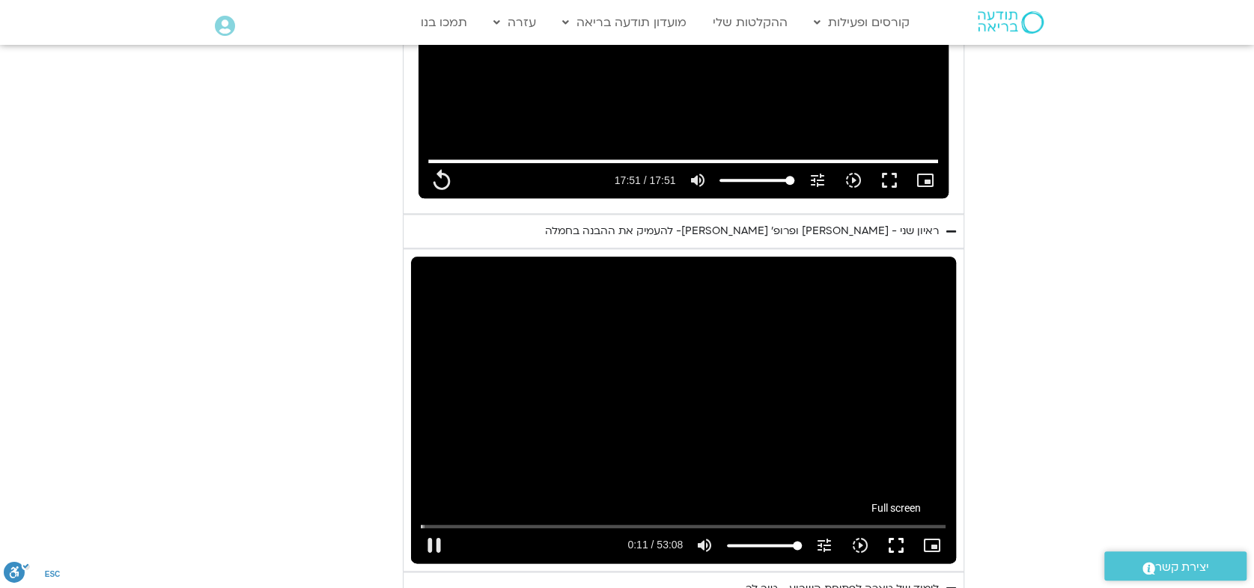
type input "1071.88"
type input "11.513114"
type input "1071.88"
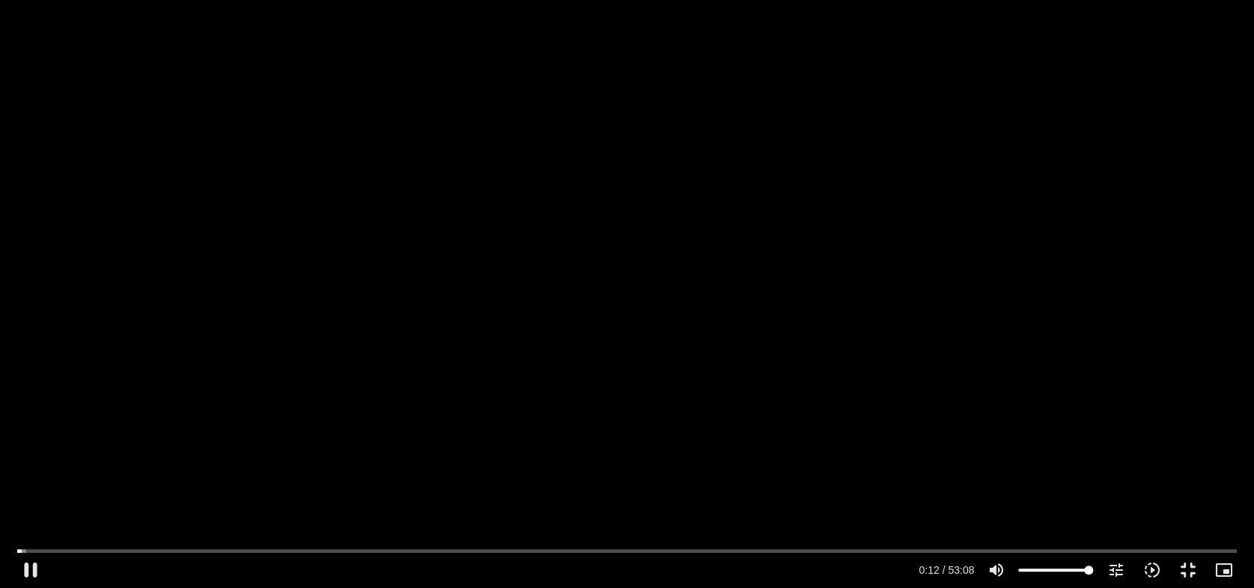
type input "12.292549"
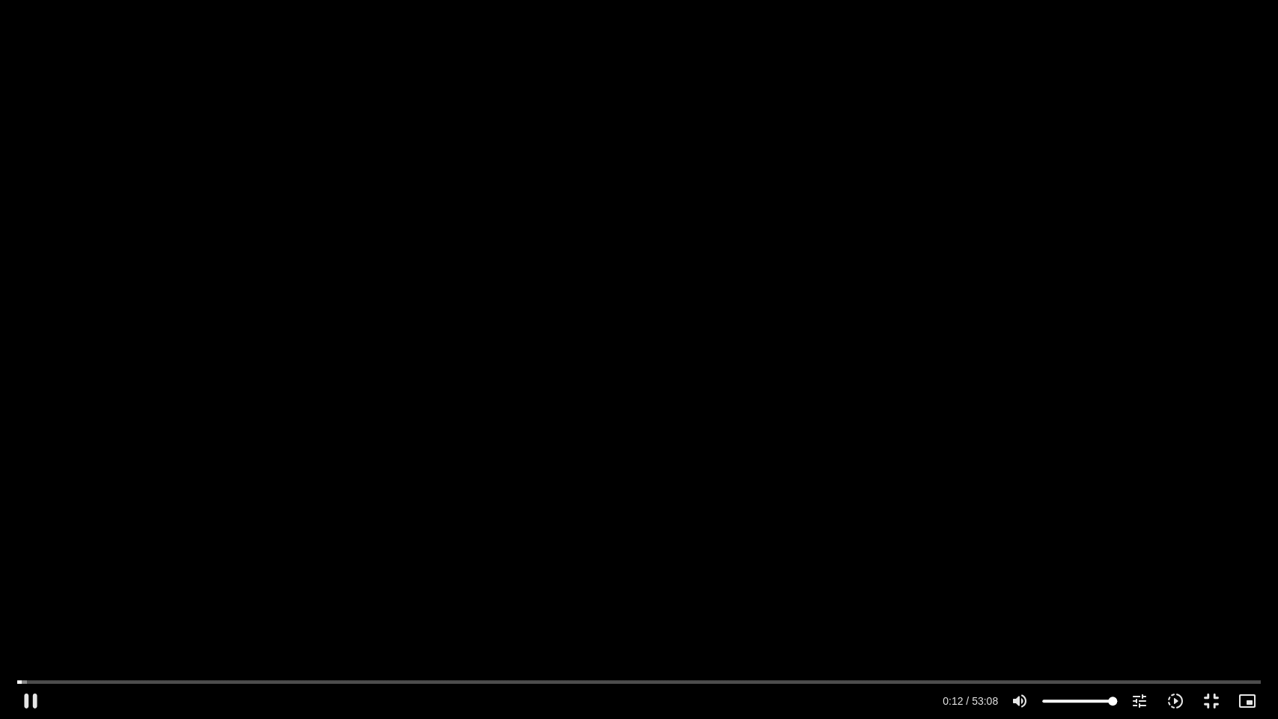
type input "1071.88"
type input "12.58807"
type input "1071.88"
type input "12.826111"
type input "1071.88"
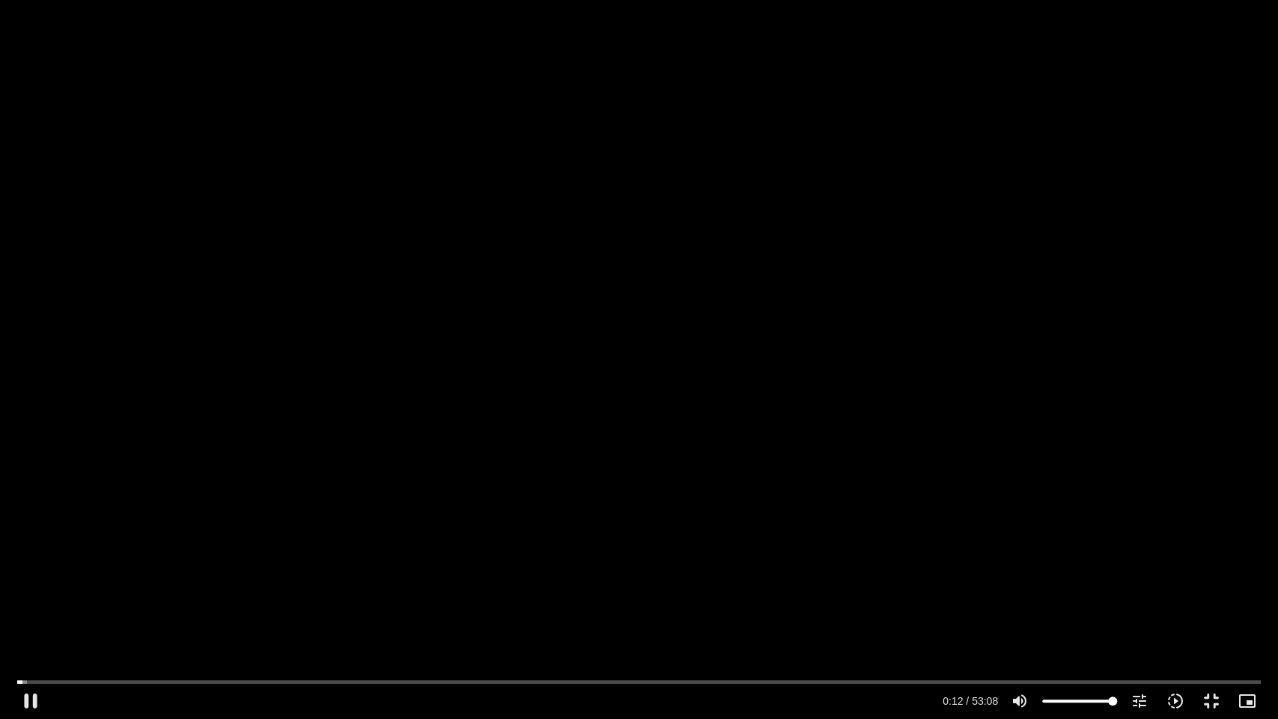
type input "12.99731"
type input "1071.88"
type input "13.162289"
type input "1071.88"
type input "13.321735"
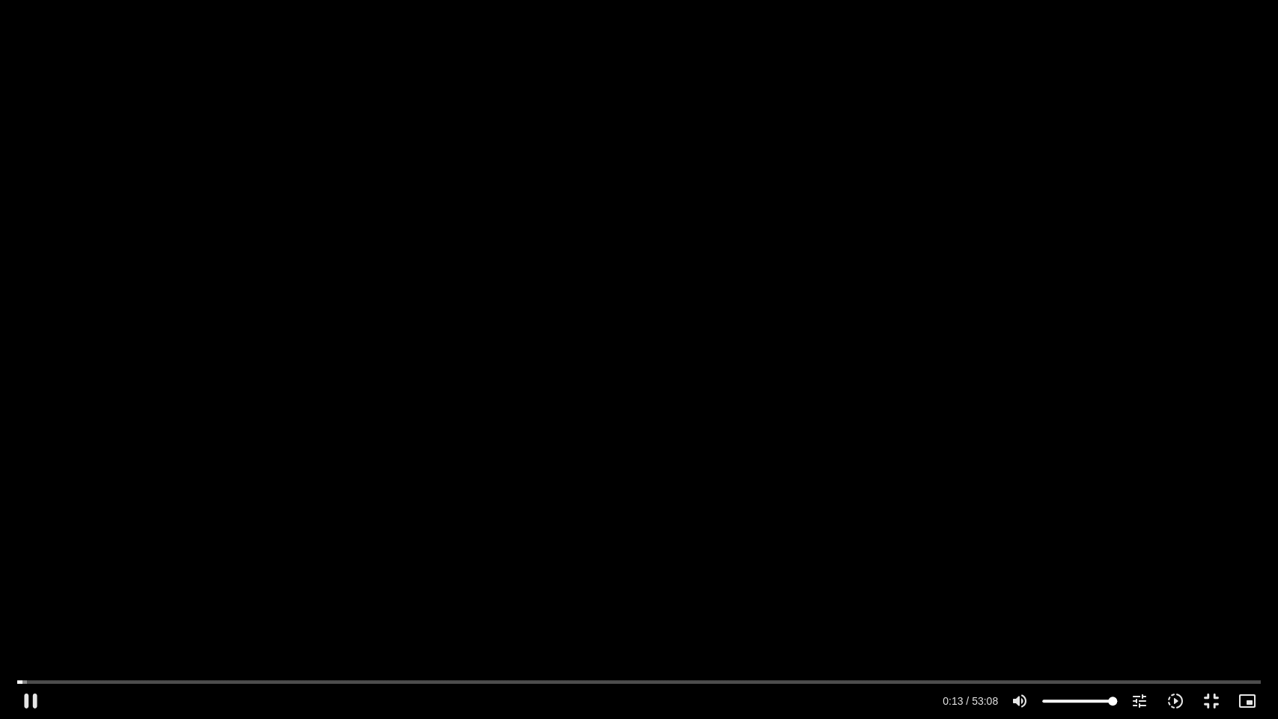
type input "1071.88"
type input "13.528059"
type input "1071.88"
type input "13.64264"
type input "1071.88"
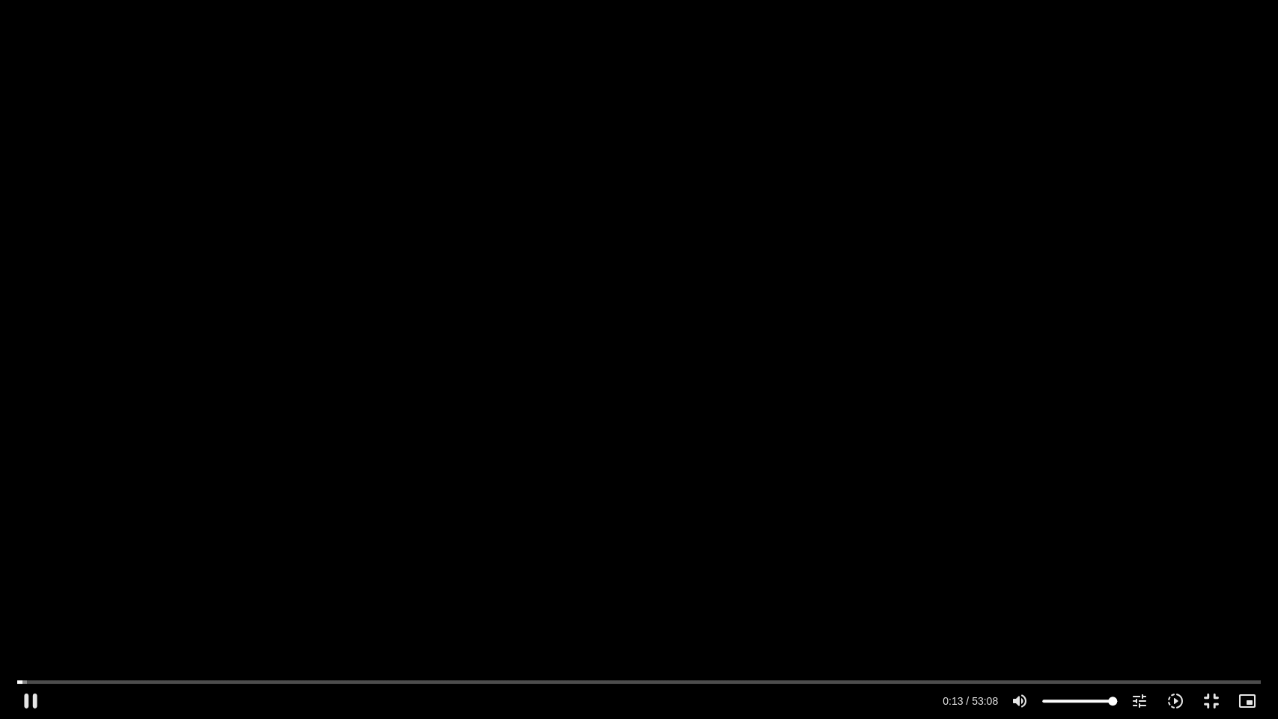
type input "13.825655"
type input "1071.88"
type input "13.982602"
type input "1071.88"
type input "14.124946"
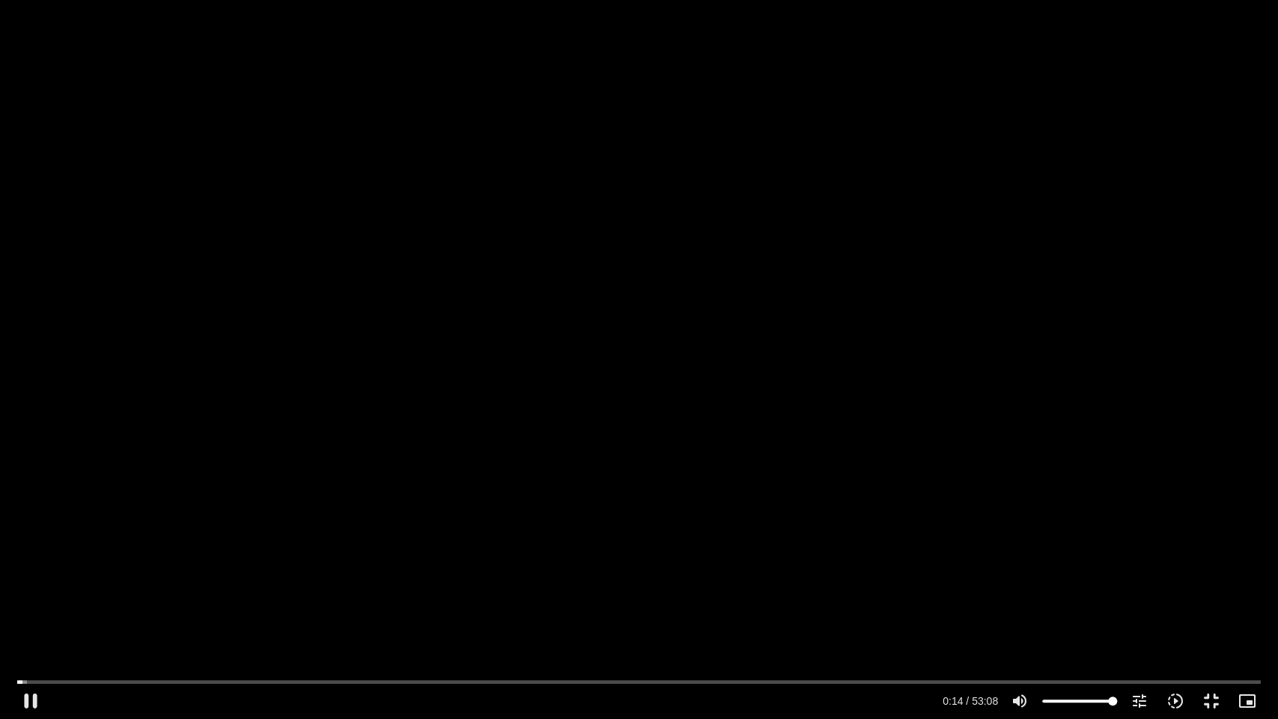
type input "1071.88"
type input "14.265013"
type input "1071.88"
type input "14.426468"
type input "1071.88"
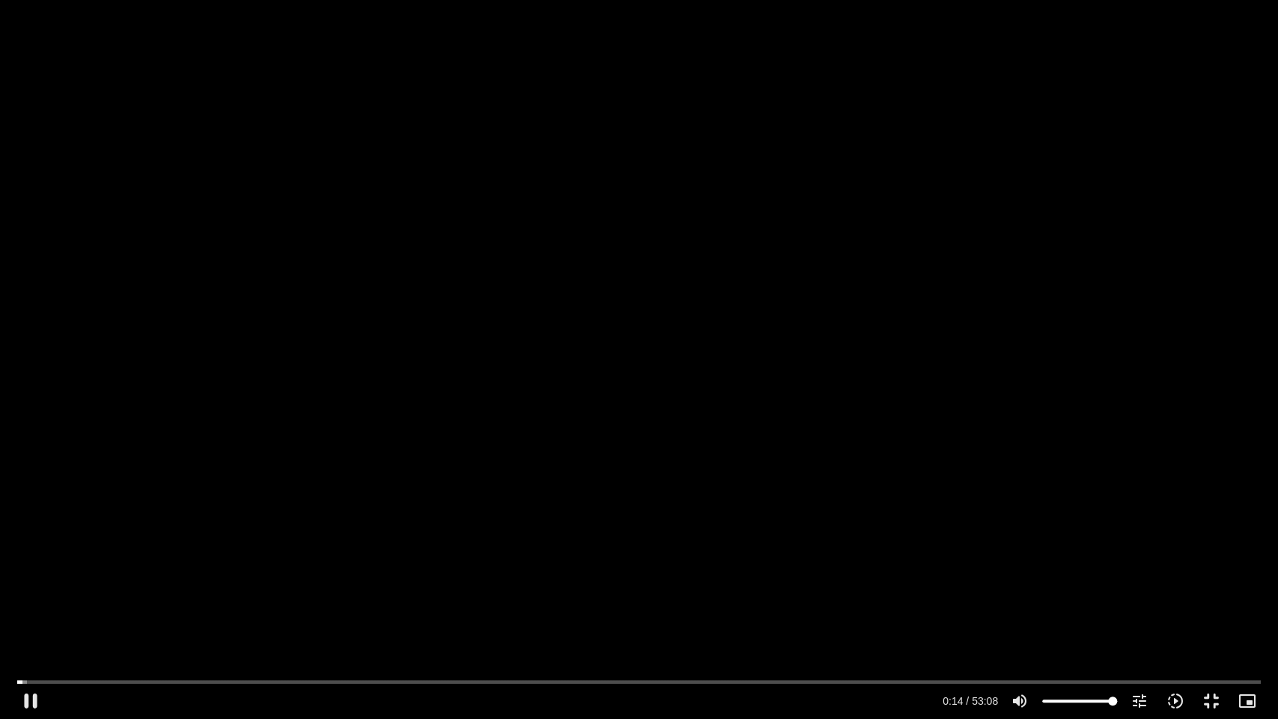
type input "14.557111"
type input "1071.88"
type input "14.603037"
type input "1071.88"
type input "14.734625"
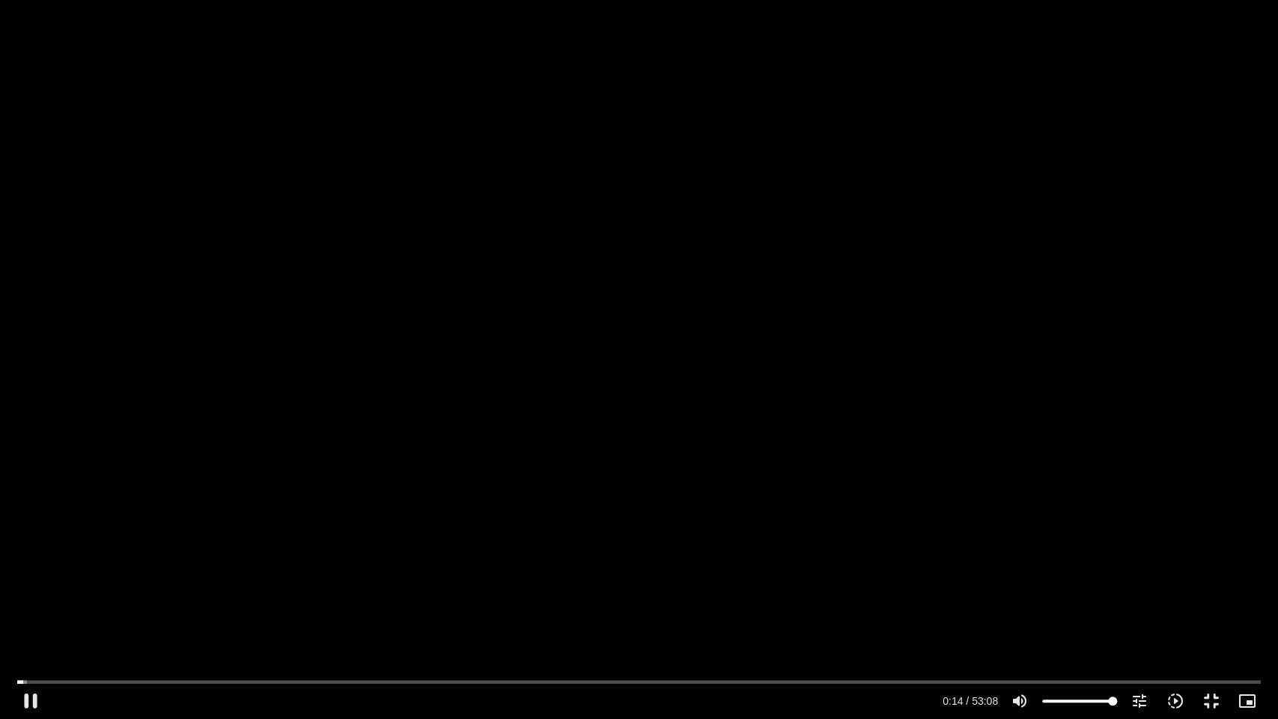
type input "1071.88"
type input "14.894658"
type input "1071.88"
type input "15.083681"
type input "1071.88"
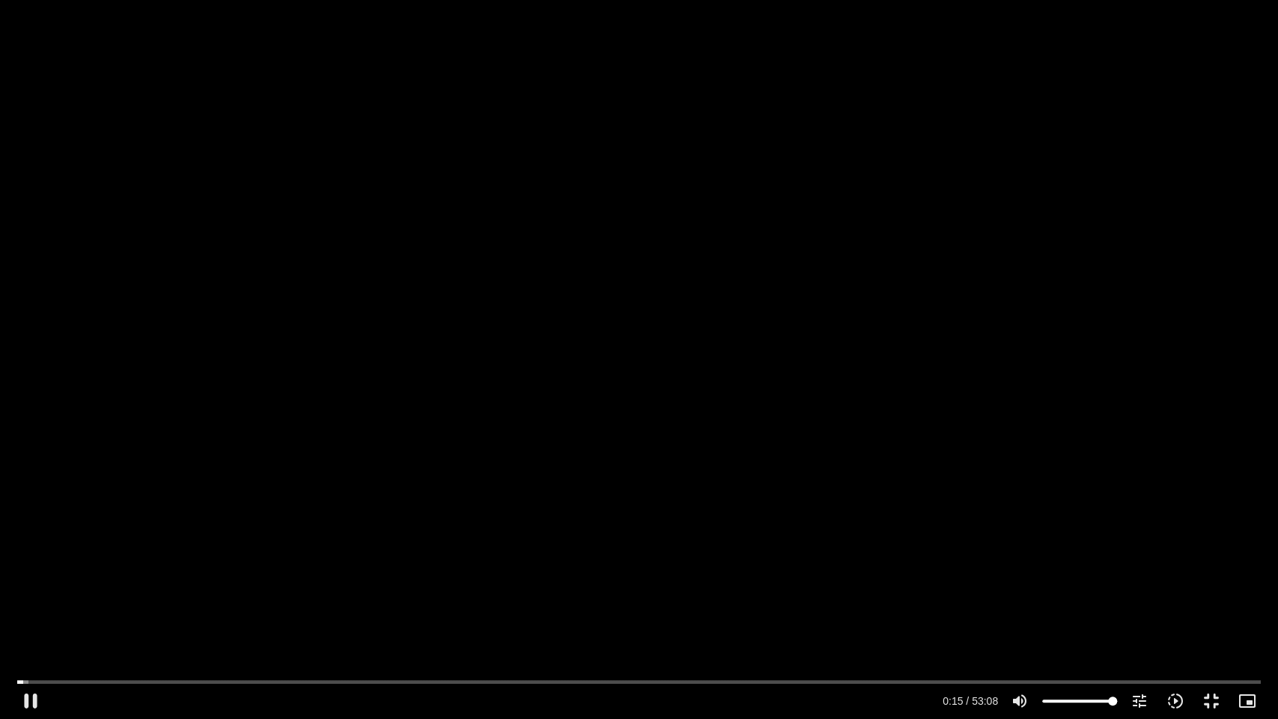
type input "15.213056"
type input "1071.88"
type input "15.351837"
click at [205, 678] on input "Seek" at bounding box center [639, 681] width 1244 height 9
click at [103, 681] on input "Seek" at bounding box center [639, 681] width 1244 height 9
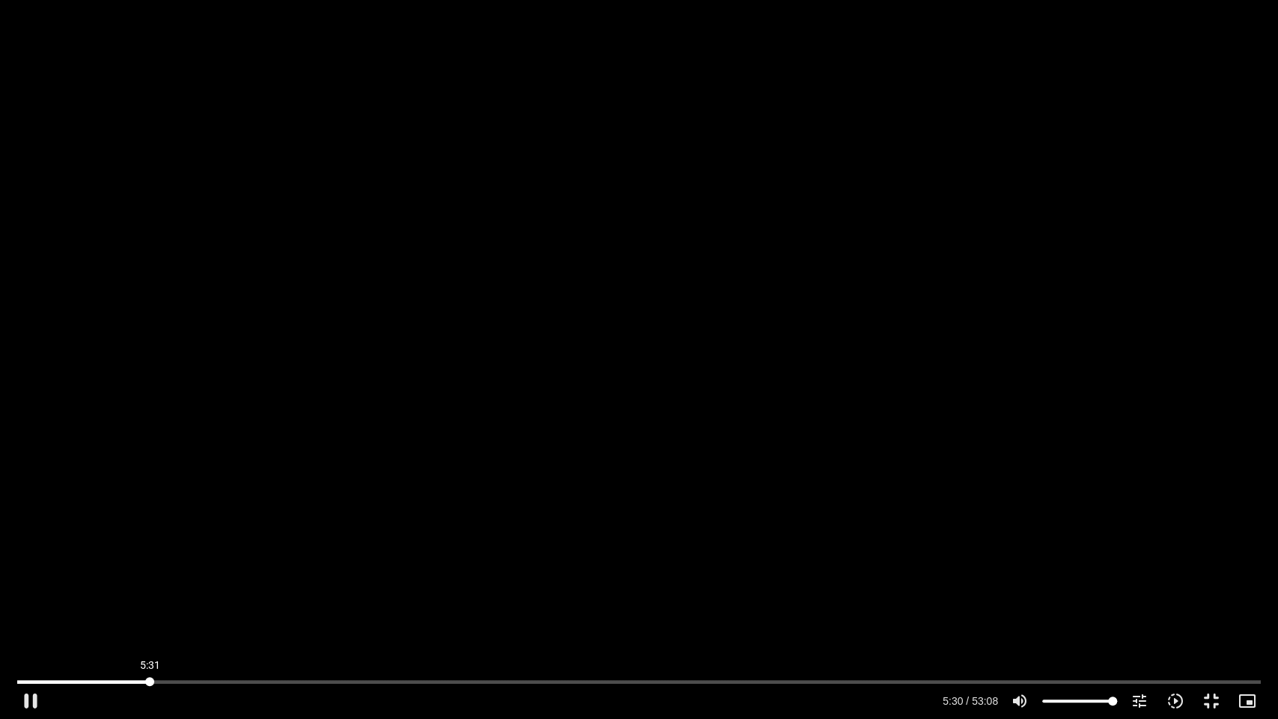
click at [150, 681] on input "Seek" at bounding box center [639, 681] width 1244 height 9
click at [153, 678] on input "Seek" at bounding box center [639, 681] width 1244 height 9
click at [142, 678] on input "Seek" at bounding box center [639, 681] width 1244 height 9
click at [91, 681] on input "Seek" at bounding box center [639, 681] width 1244 height 9
click at [106, 680] on input "Seek" at bounding box center [639, 681] width 1244 height 9
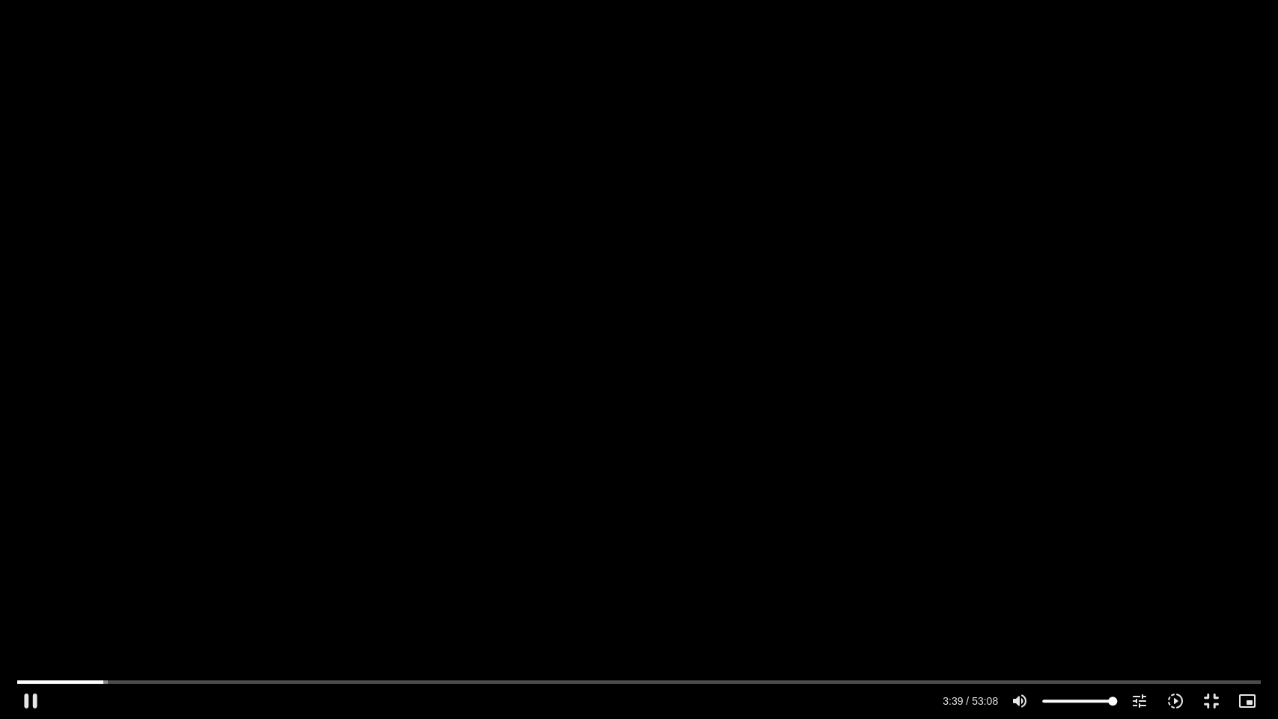
click at [135, 676] on div "Skip Ad 4:46 pause 3:39 / 53:08 volume_up Mute tune Resolution Auto 720p slow_m…" at bounding box center [639, 694] width 1253 height 49
click at [148, 680] on input "Seek" at bounding box center [639, 681] width 1244 height 9
click at [174, 678] on input "Seek" at bounding box center [639, 681] width 1244 height 9
click at [165, 679] on input "Seek" at bounding box center [639, 681] width 1244 height 9
click at [158, 679] on input "Seek" at bounding box center [639, 681] width 1244 height 9
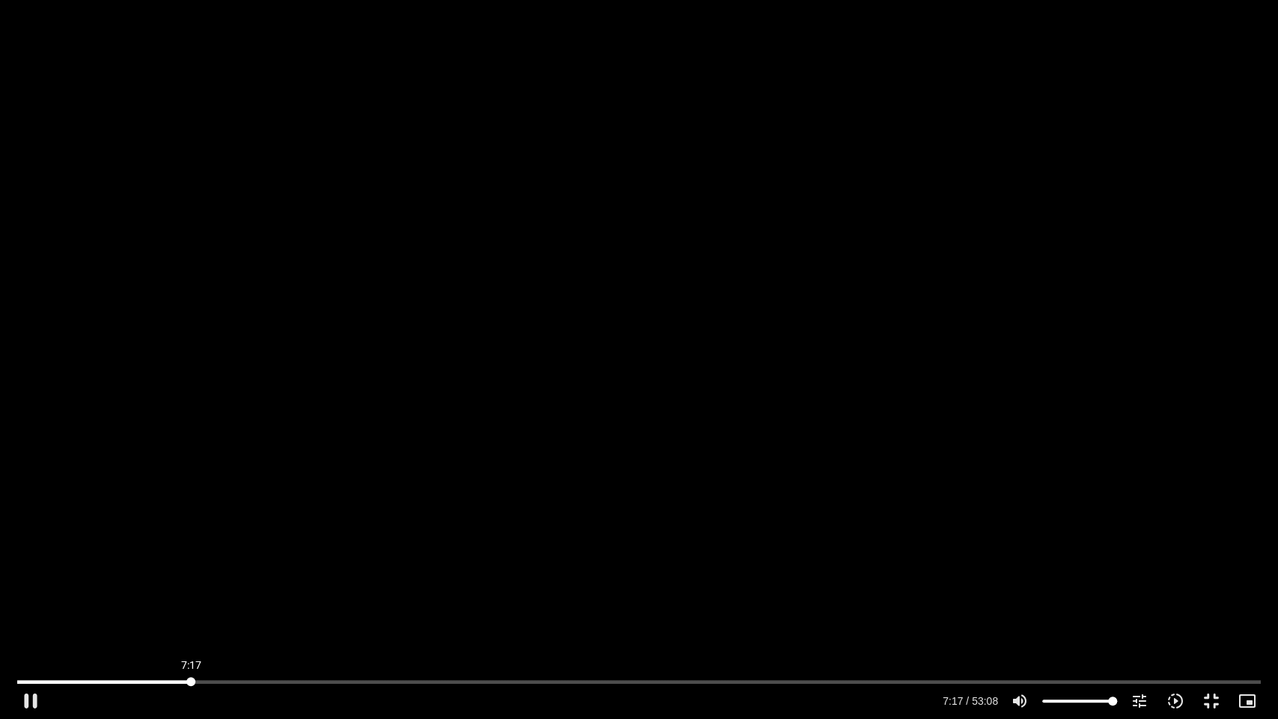
click at [191, 682] on input "Seek" at bounding box center [639, 681] width 1244 height 9
click at [30, 698] on button "pause" at bounding box center [31, 701] width 36 height 36
